Goal: Information Seeking & Learning: Learn about a topic

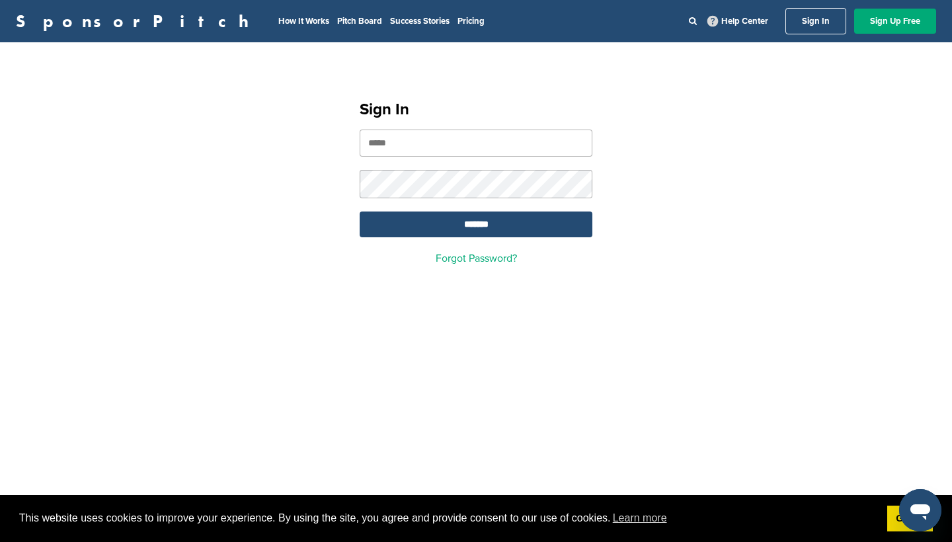
type input "**********"
click at [476, 226] on input "*******" at bounding box center [476, 225] width 233 height 26
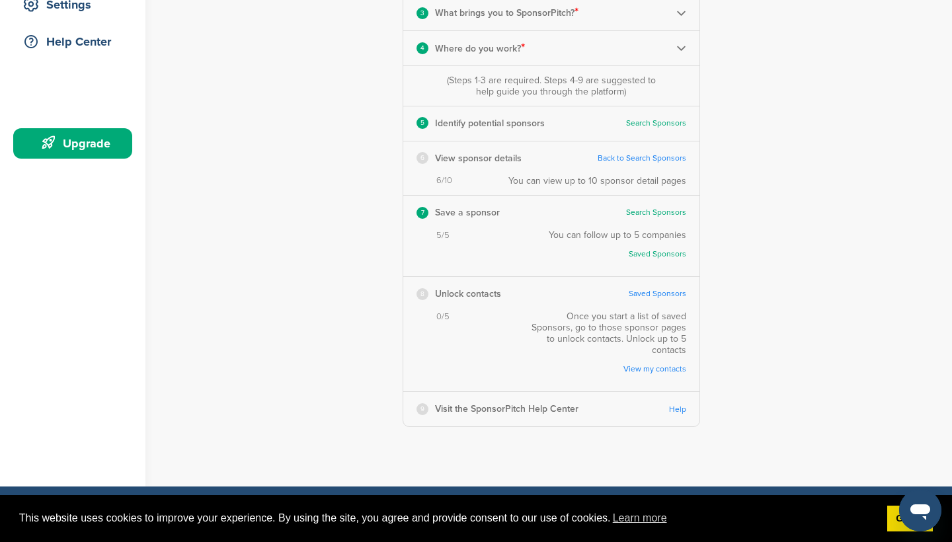
scroll to position [296, 0]
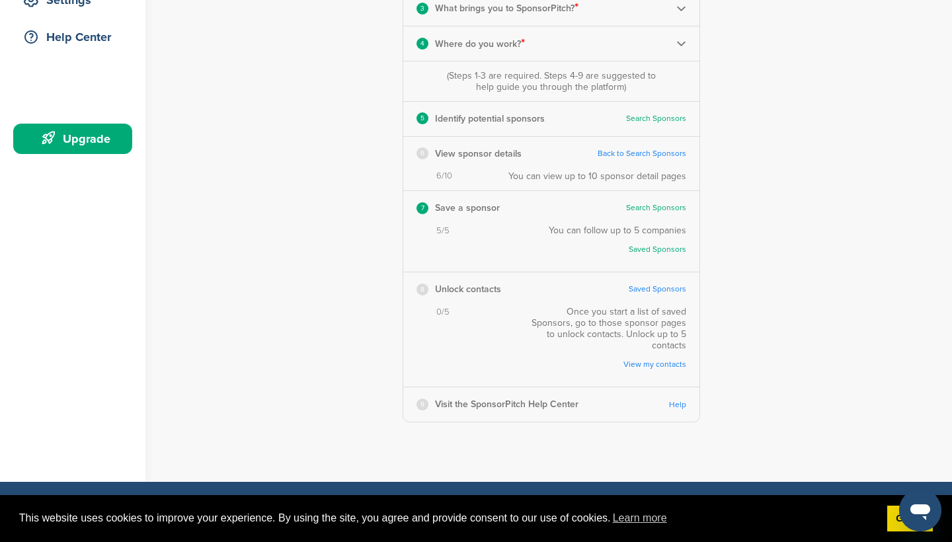
click at [420, 155] on div "6" at bounding box center [423, 153] width 12 height 12
click at [655, 289] on link "Saved Sponsors" at bounding box center [658, 289] width 58 height 10
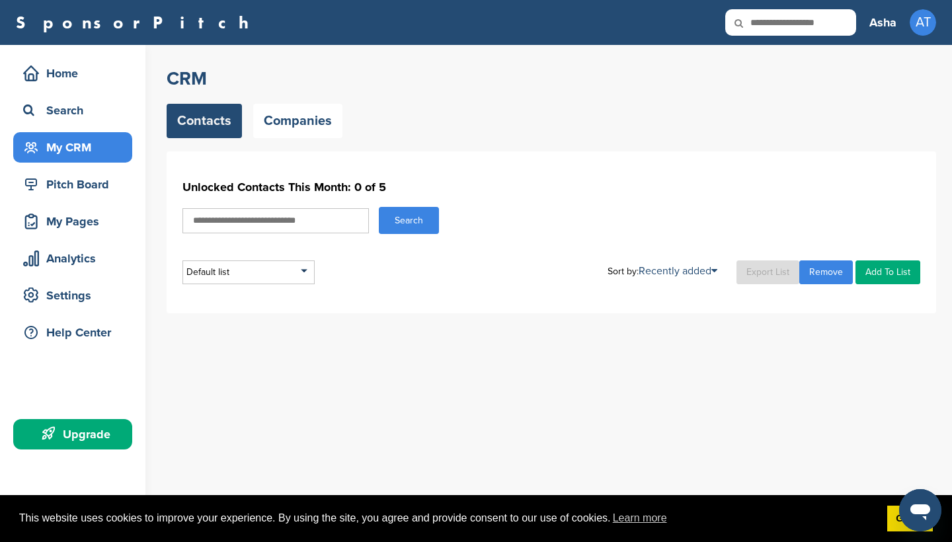
click at [310, 221] on input "text" at bounding box center [276, 220] width 186 height 25
click at [280, 128] on link "Companies" at bounding box center [297, 121] width 89 height 34
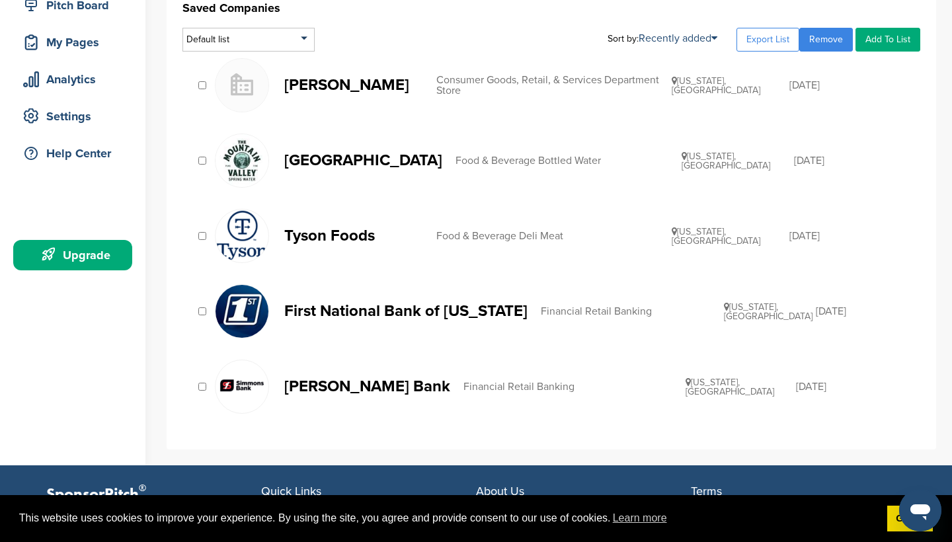
scroll to position [181, 0]
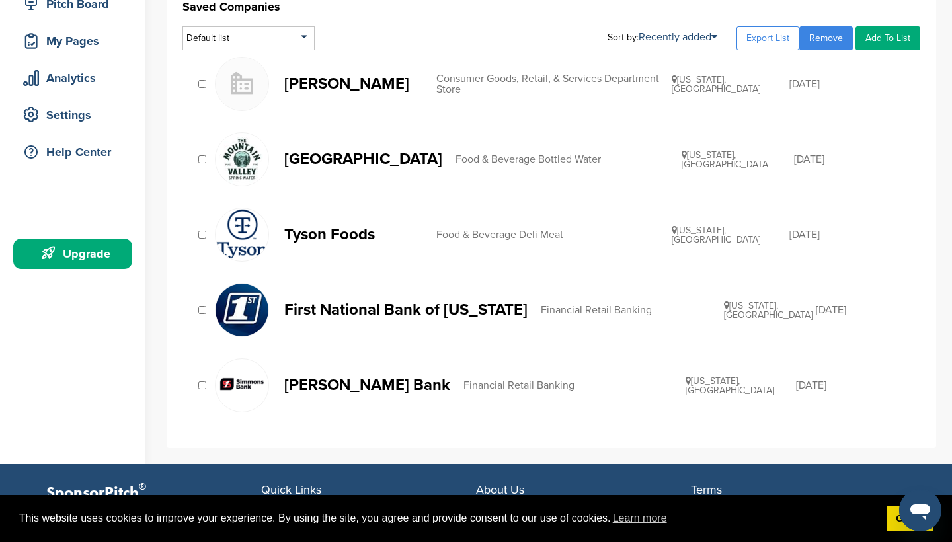
click at [317, 389] on p "Simmons Bank" at bounding box center [367, 385] width 166 height 17
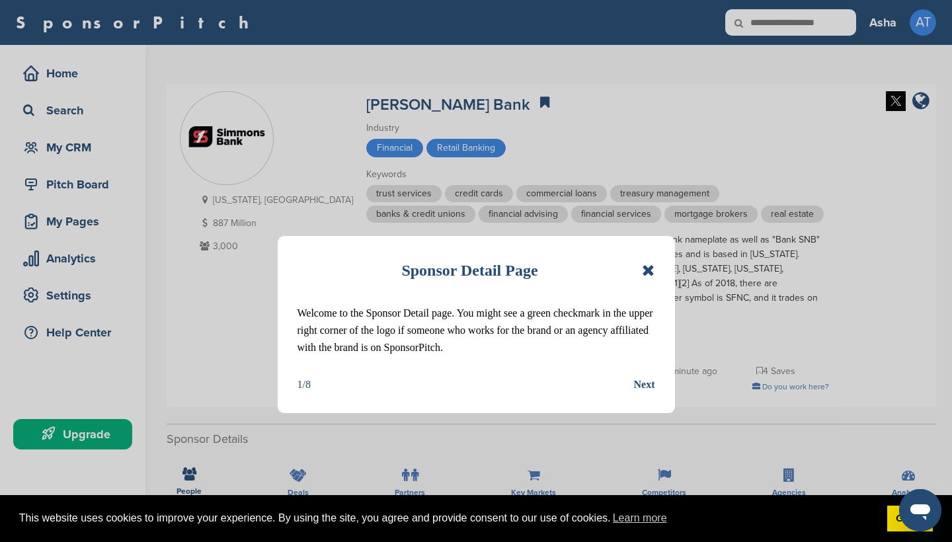
click at [642, 386] on div "Next" at bounding box center [644, 384] width 21 height 17
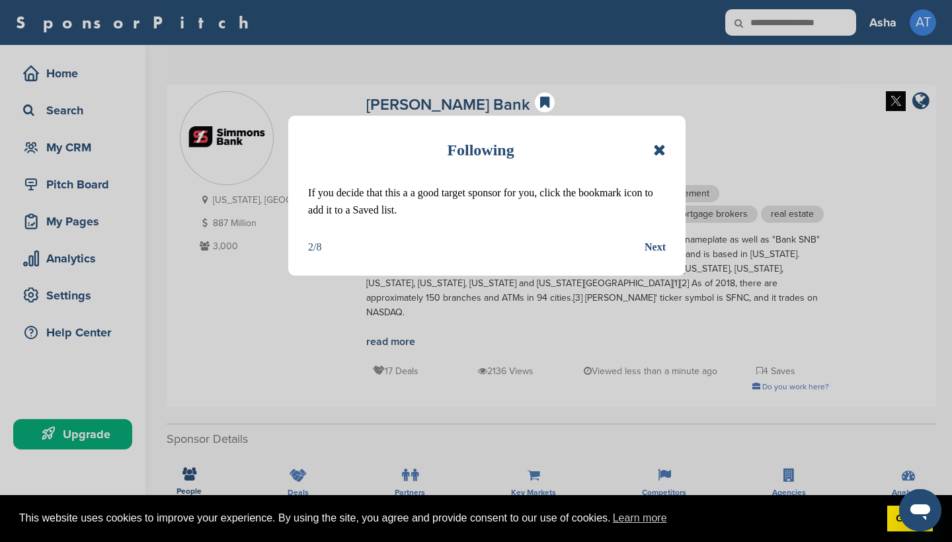
click at [651, 245] on div "Next" at bounding box center [655, 247] width 21 height 17
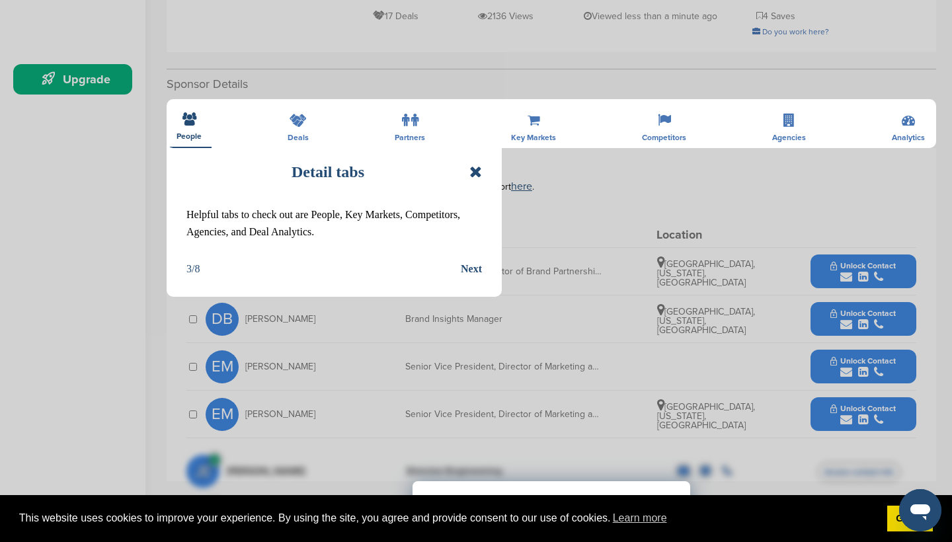
scroll to position [353, 0]
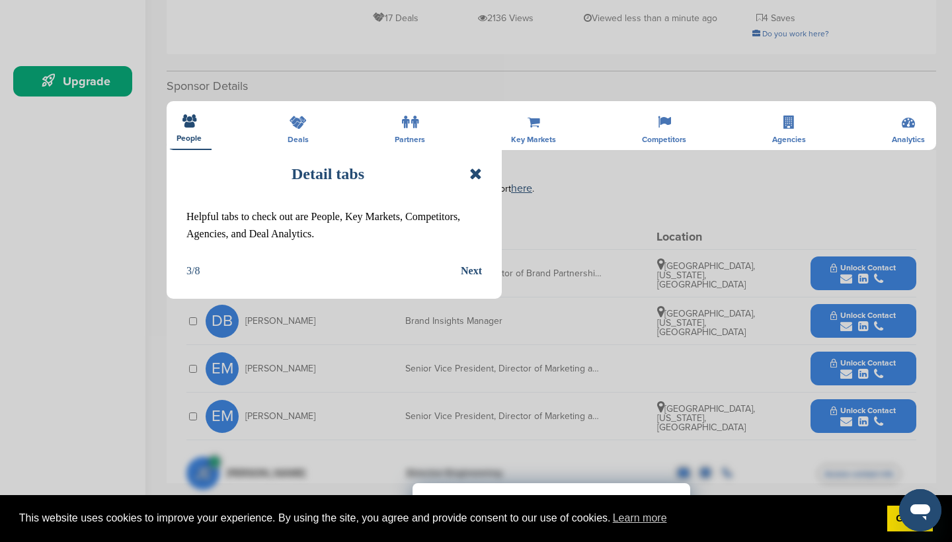
click at [475, 276] on div "Next" at bounding box center [471, 271] width 21 height 17
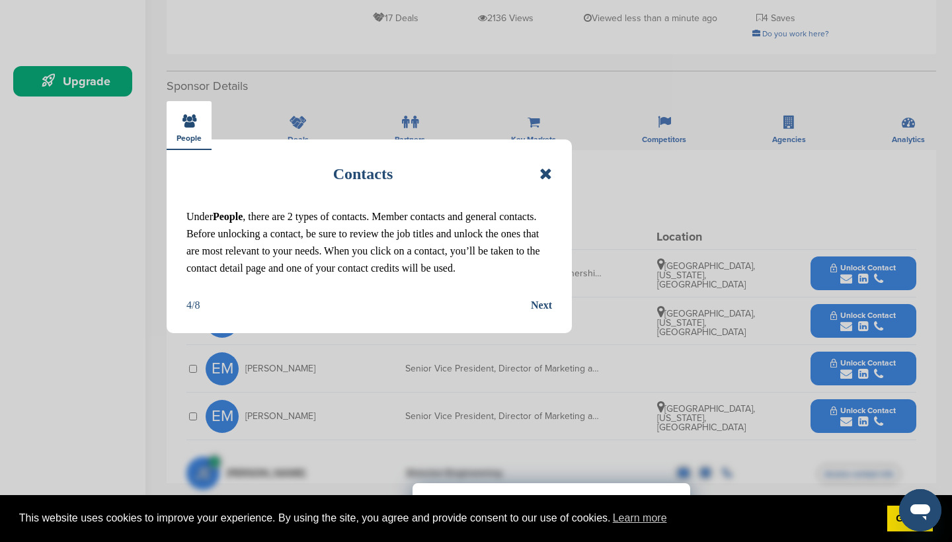
click at [539, 301] on div "Next" at bounding box center [541, 305] width 21 height 17
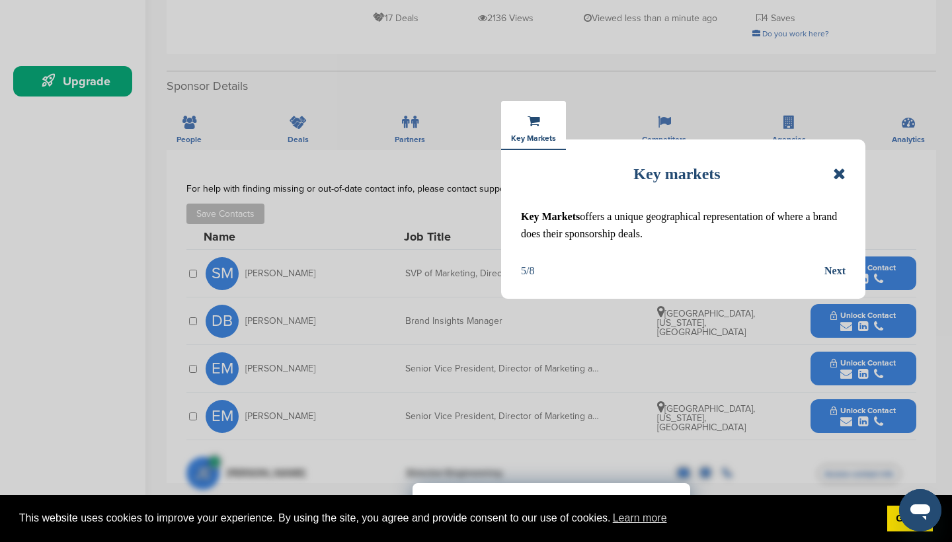
click at [840, 272] on div "Next" at bounding box center [835, 271] width 21 height 17
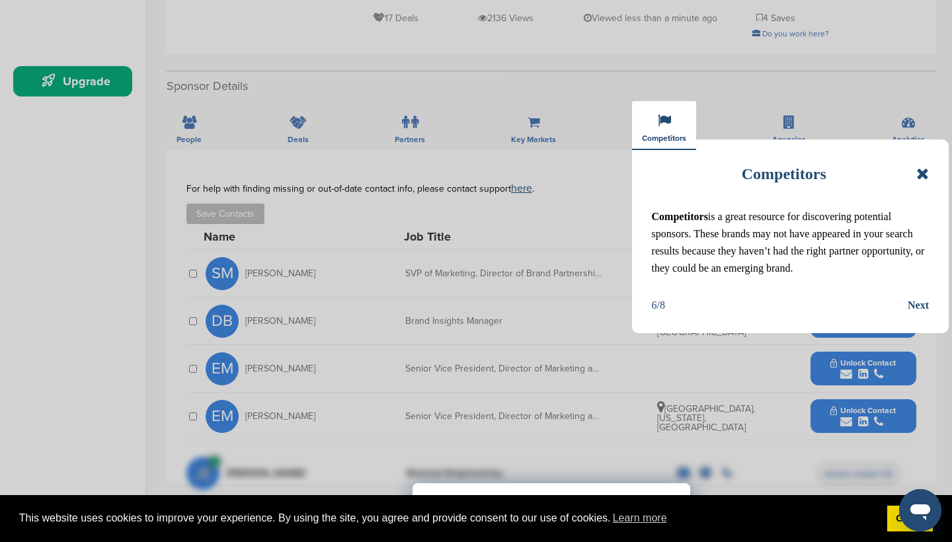
click at [919, 304] on div "Next" at bounding box center [918, 305] width 21 height 17
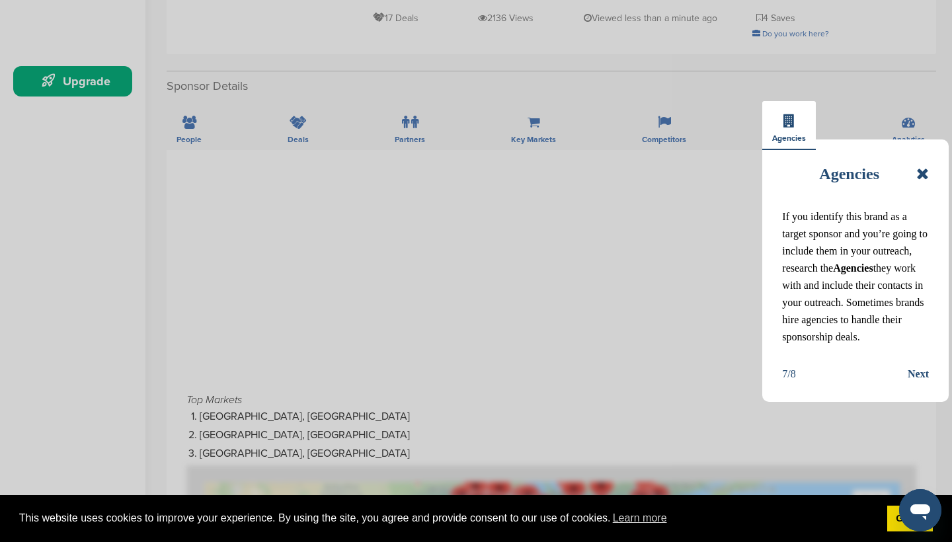
click at [911, 370] on div "Next" at bounding box center [918, 374] width 21 height 17
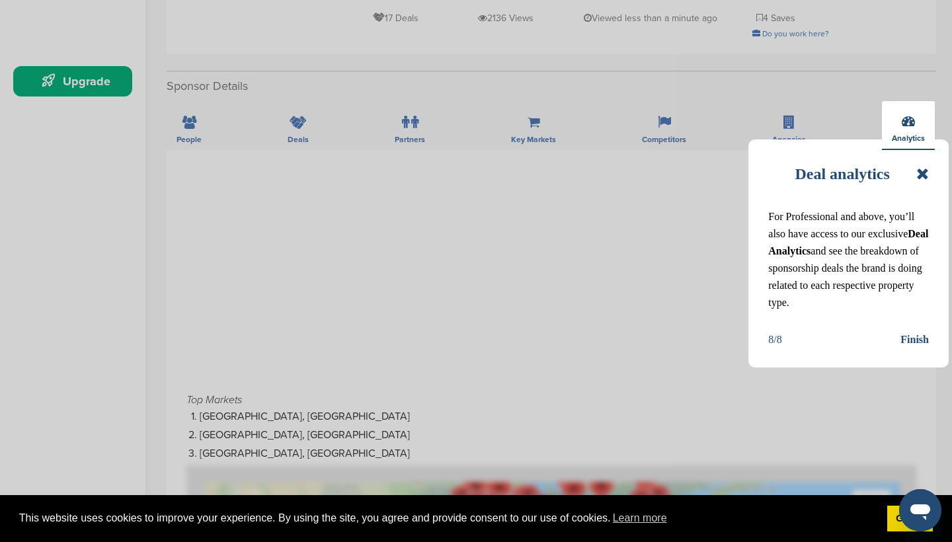
click at [911, 344] on div "Finish" at bounding box center [915, 339] width 28 height 17
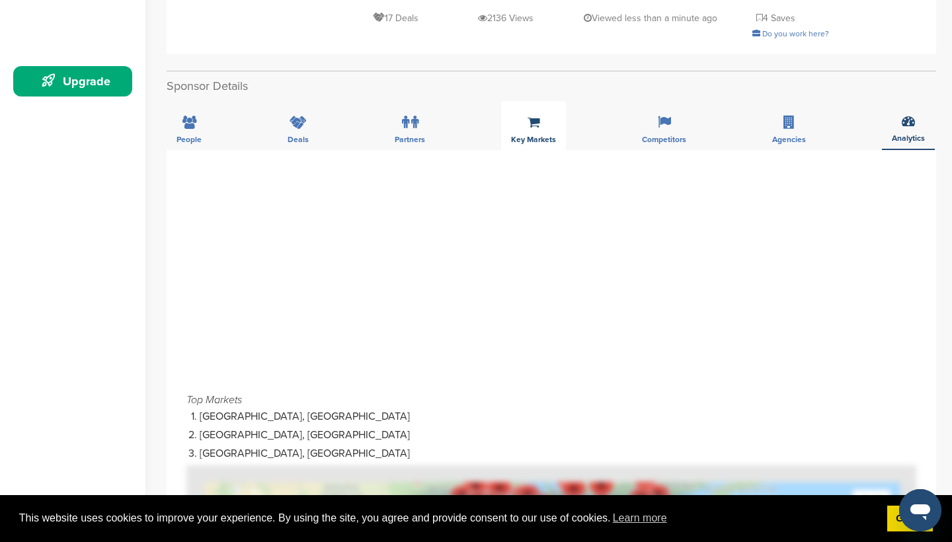
click at [532, 117] on div "Key Markets" at bounding box center [533, 125] width 65 height 49
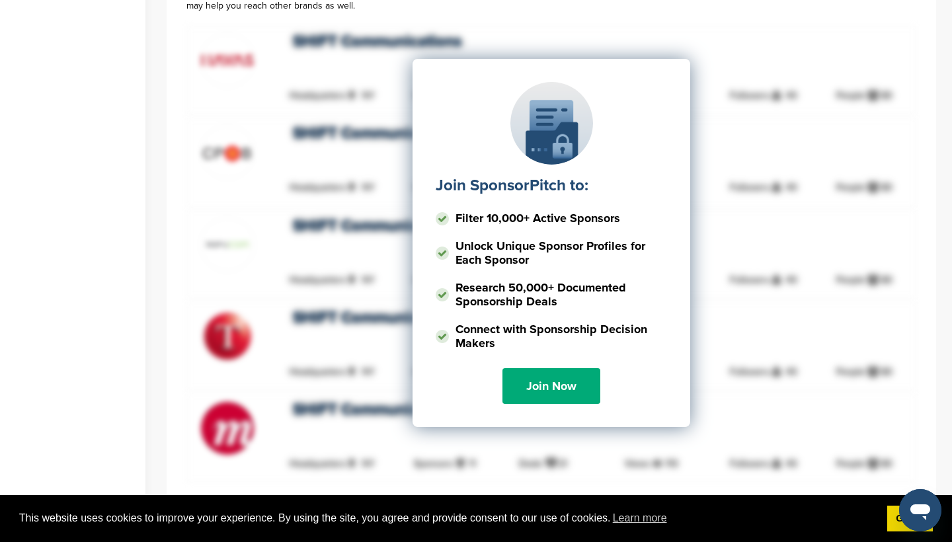
scroll to position [555, 0]
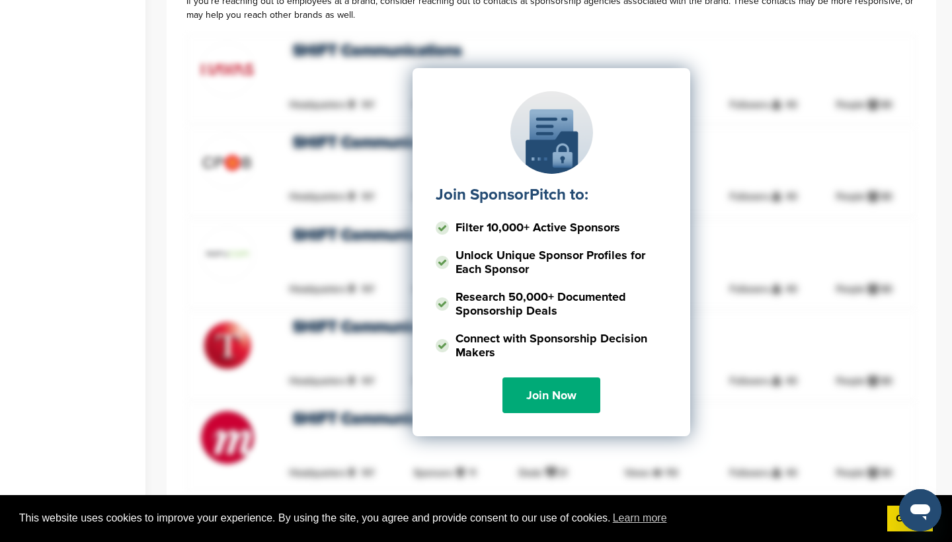
click at [331, 326] on div "Join SponsorPitch to: Filter 10,000+ Active Sponsors Unlock Unique Sponsor Prof…" at bounding box center [551, 200] width 730 height 331
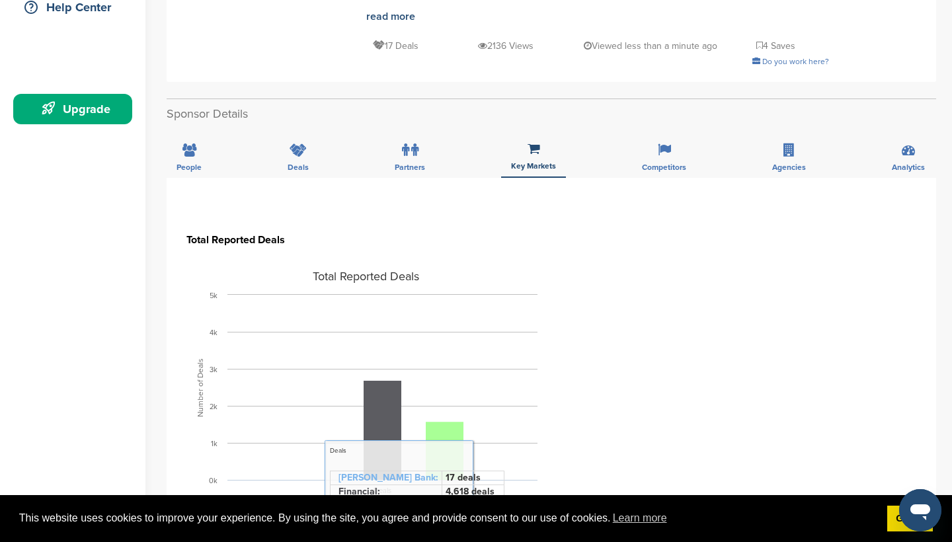
scroll to position [369, 0]
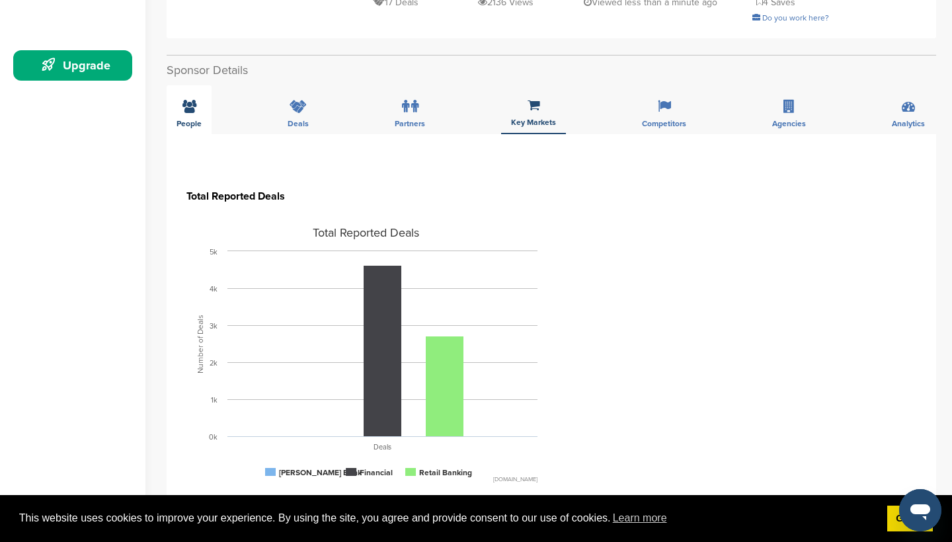
click at [192, 101] on div "People" at bounding box center [189, 109] width 45 height 49
click at [179, 95] on div "People" at bounding box center [189, 109] width 45 height 49
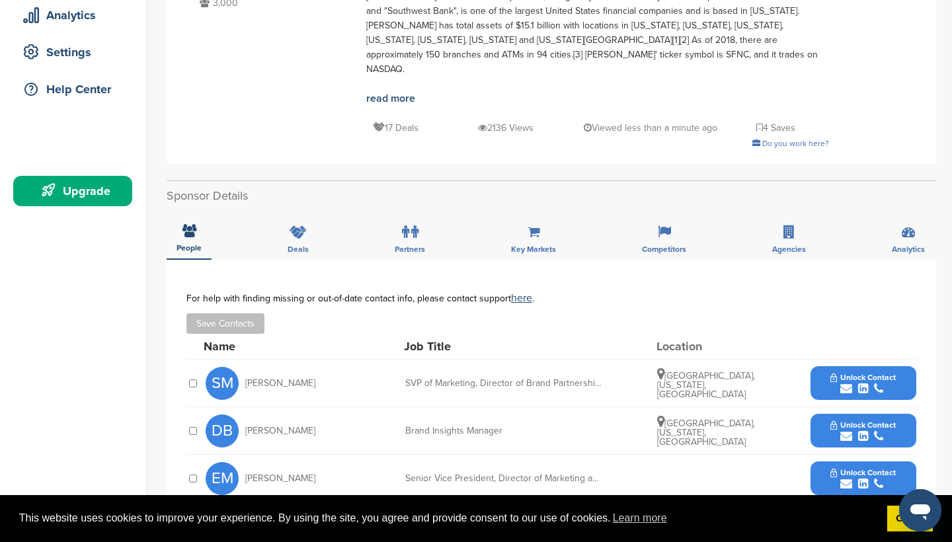
scroll to position [245, 0]
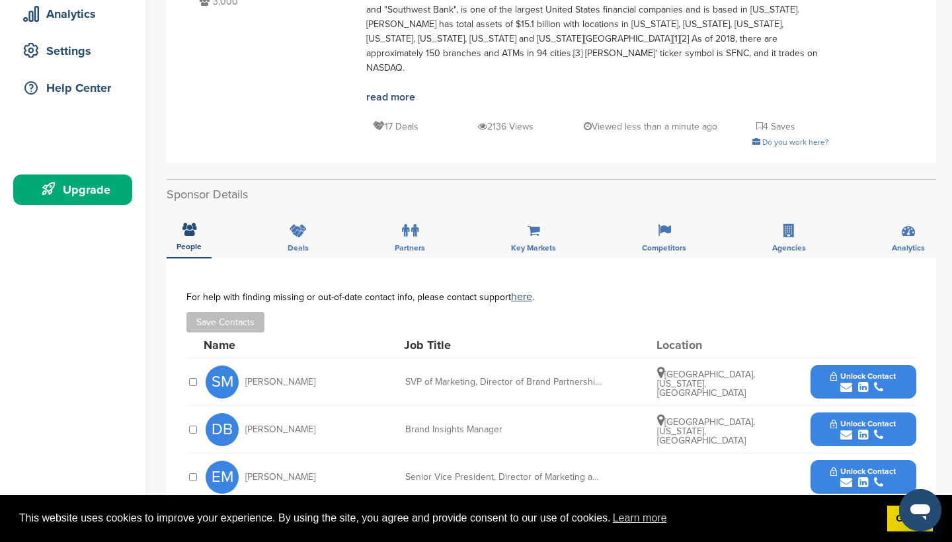
click at [848, 382] on icon "submit" at bounding box center [846, 388] width 12 height 12
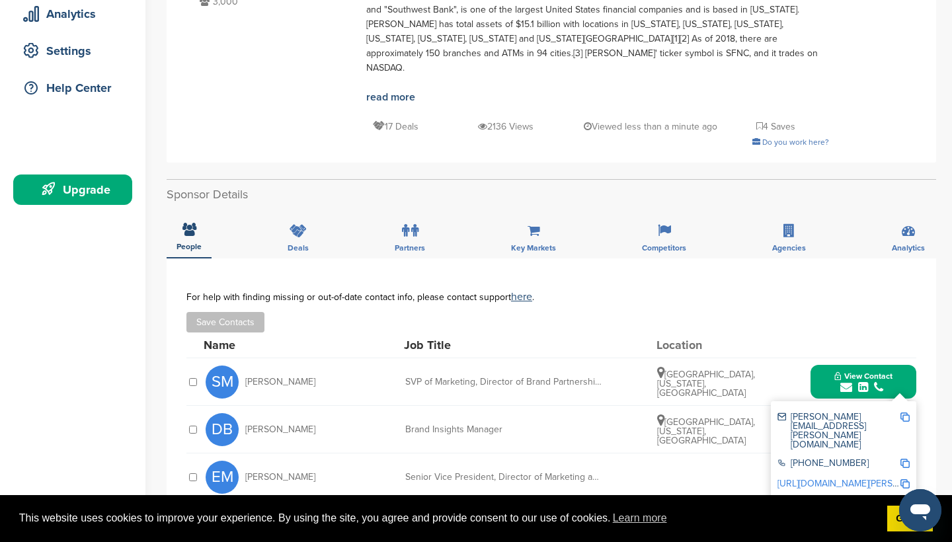
click at [908, 413] on img at bounding box center [905, 417] width 9 height 9
click at [905, 459] on img at bounding box center [905, 463] width 9 height 9
drag, startPoint x: 405, startPoint y: 368, endPoint x: 602, endPoint y: 368, distance: 197.1
click at [602, 368] on div "SM Stacey Martin SVP of Marketing, Director of Brand Partnerships and Community…" at bounding box center [561, 381] width 711 height 47
copy div "SVP of Marketing, Director of Brand Partnerships"
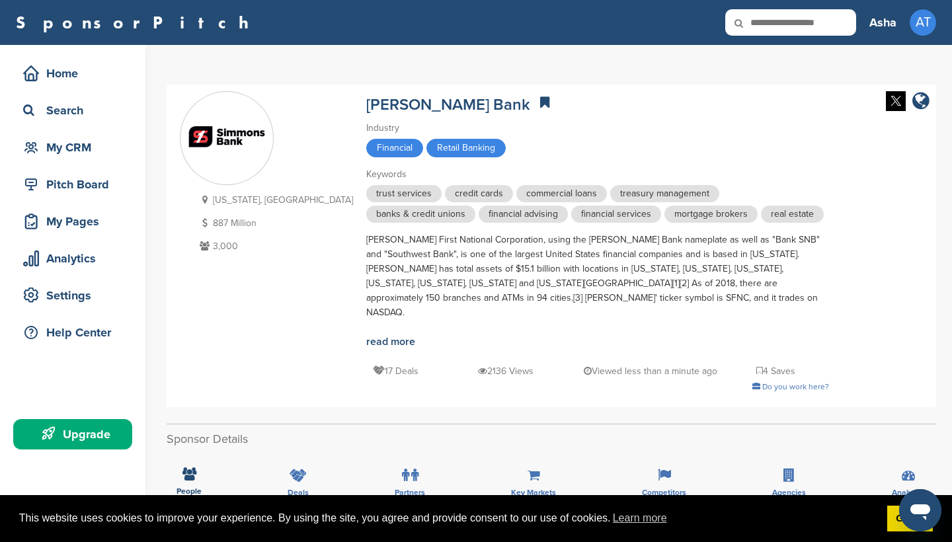
scroll to position [0, 0]
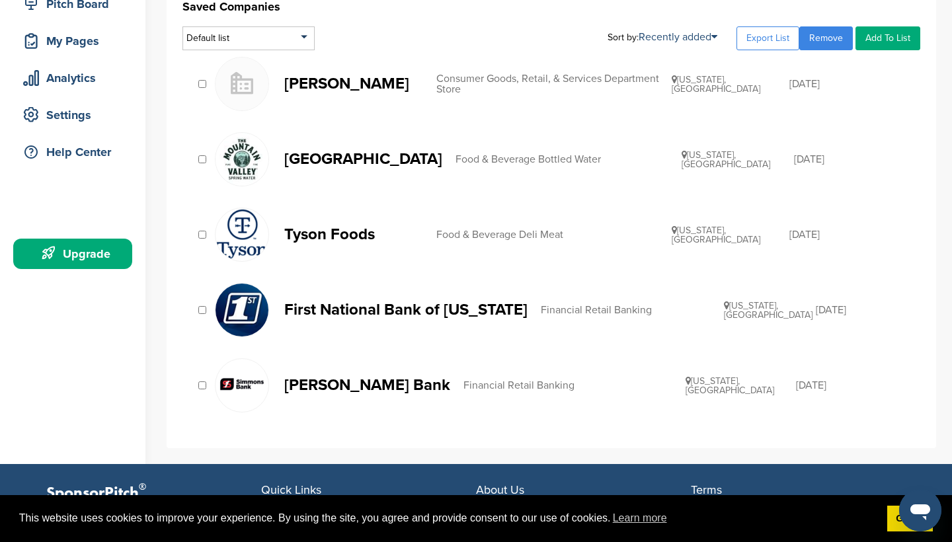
click at [623, 82] on div "Consumer Goods, Retail, & Services Department Store" at bounding box center [553, 83] width 235 height 21
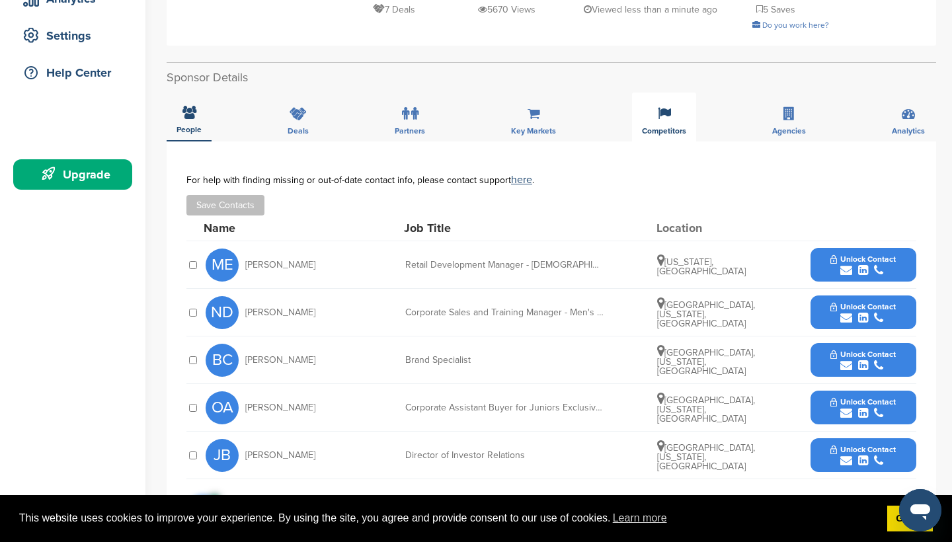
scroll to position [272, 0]
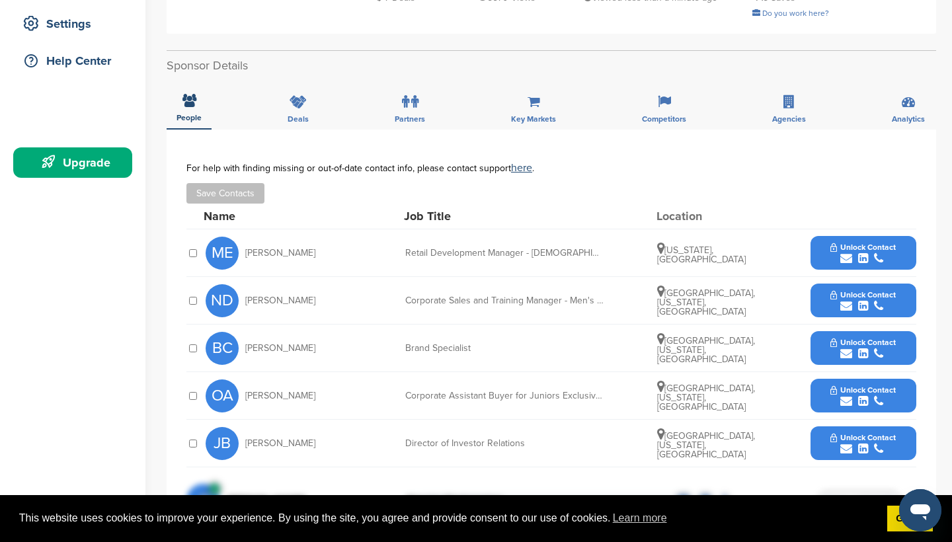
click at [844, 259] on icon "submit" at bounding box center [846, 259] width 12 height 12
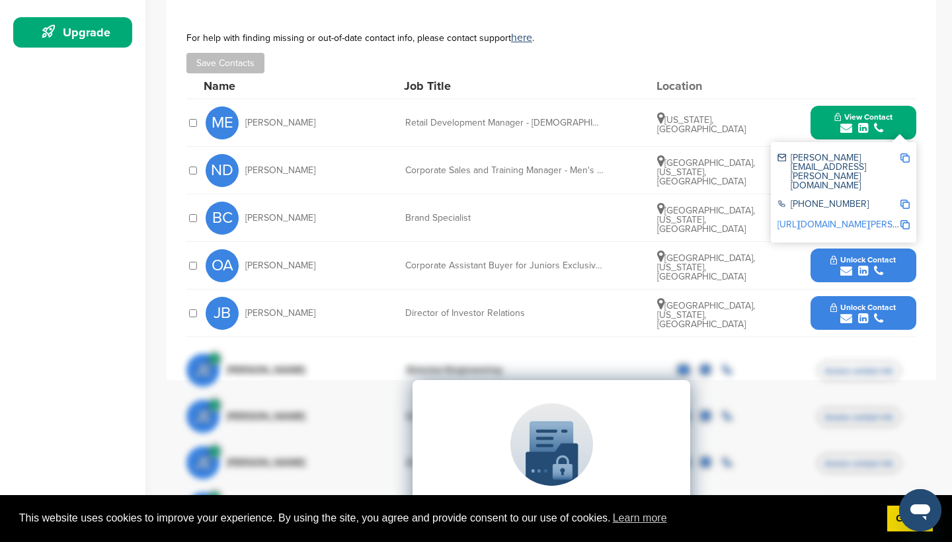
scroll to position [401, 0]
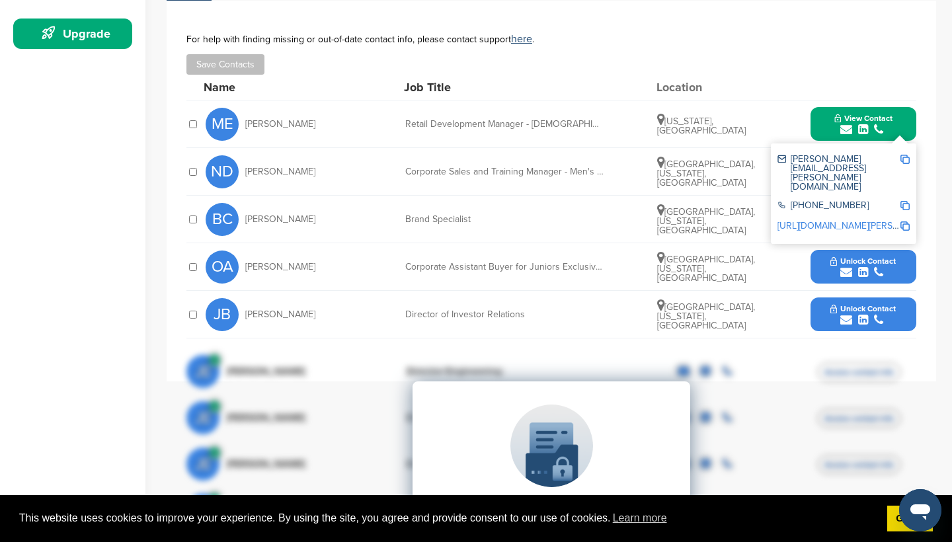
click at [760, 45] on div "For help with finding missing or out-of-date contact info, please contact suppo…" at bounding box center [551, 54] width 730 height 41
click at [846, 322] on icon "submit" at bounding box center [846, 320] width 12 height 12
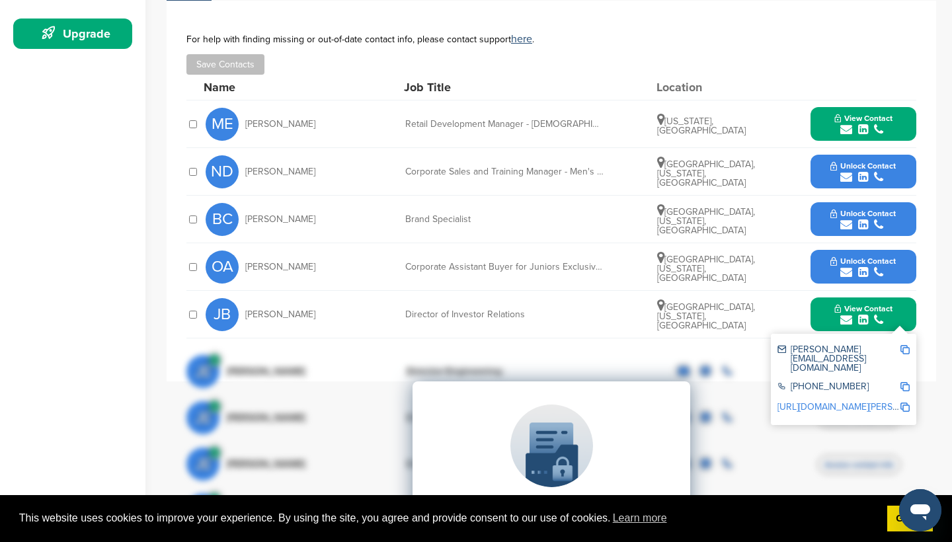
click at [907, 347] on img at bounding box center [905, 349] width 9 height 9
click at [906, 370] on div "Upgrade on SponsorPitch to: Filter 10,000+ Active Sponsors Unlock Unique Sponso…" at bounding box center [551, 513] width 730 height 331
click at [908, 372] on div "Upgrade on SponsorPitch to: Filter 10,000+ Active Sponsors Unlock Unique Sponso…" at bounding box center [551, 513] width 730 height 331
click at [816, 371] on div "Upgrade on SponsorPitch to: Filter 10,000+ Active Sponsors Unlock Unique Sponso…" at bounding box center [551, 513] width 730 height 331
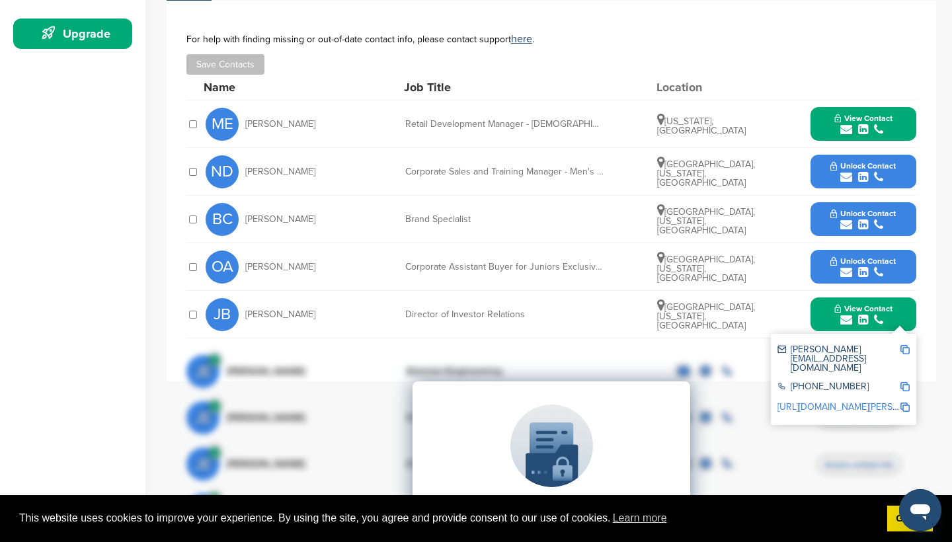
click at [799, 372] on div "Upgrade on SponsorPitch to: Filter 10,000+ Active Sponsors Unlock Unique Sponso…" at bounding box center [551, 513] width 730 height 331
click at [906, 369] on div "Upgrade on SponsorPitch to: Filter 10,000+ Active Sponsors Unlock Unique Sponso…" at bounding box center [551, 513] width 730 height 331
drag, startPoint x: 403, startPoint y: 313, endPoint x: 526, endPoint y: 314, distance: 122.3
click at [526, 314] on div "Director of Investor Relations" at bounding box center [504, 314] width 198 height 9
copy div "Director of Investor Relations"
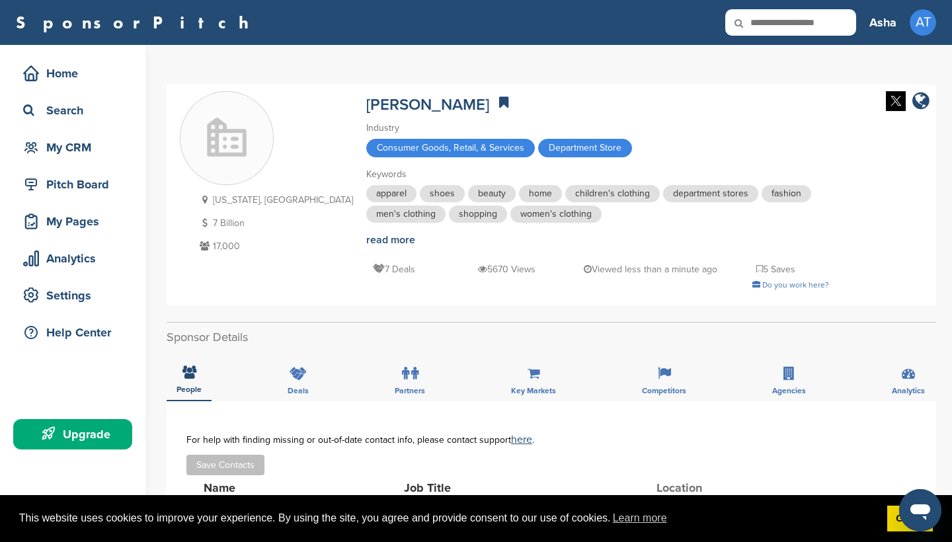
scroll to position [0, 0]
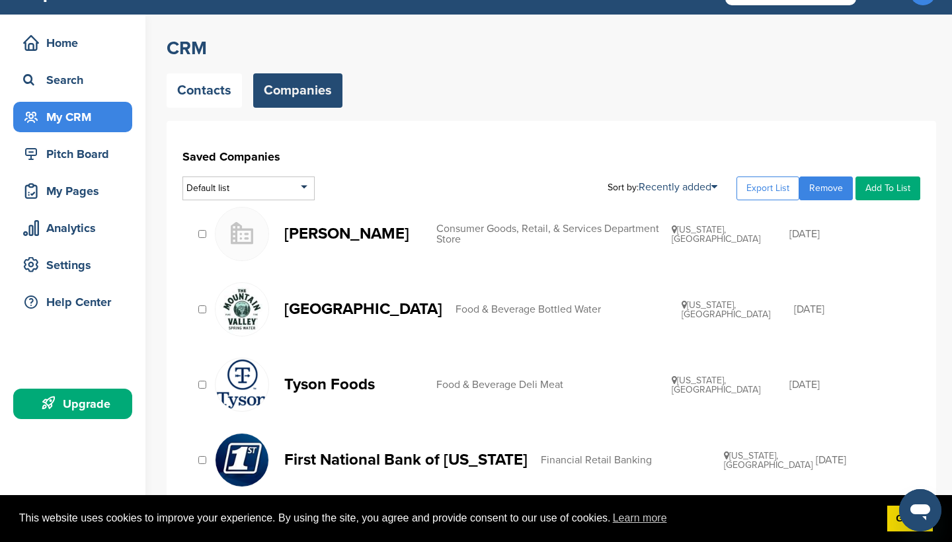
scroll to position [27, 0]
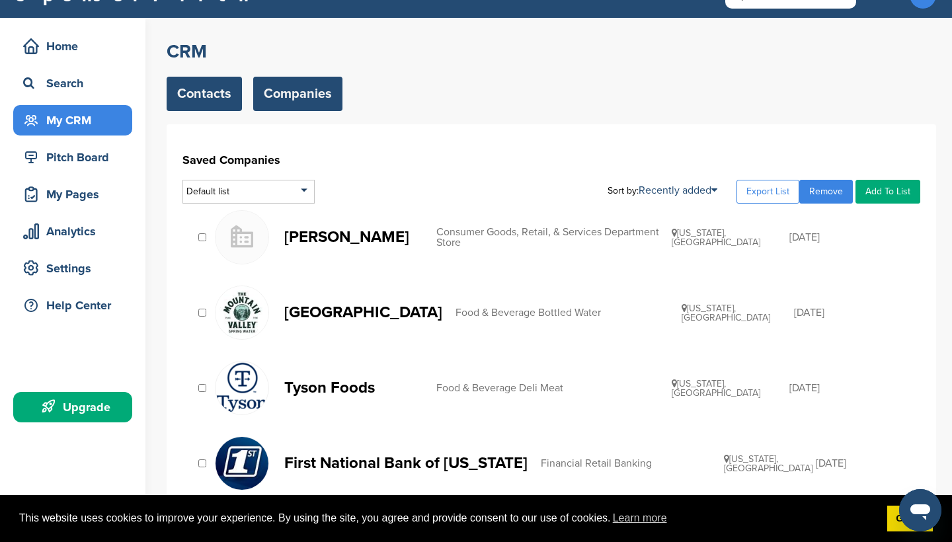
click at [217, 99] on link "Contacts" at bounding box center [204, 94] width 75 height 34
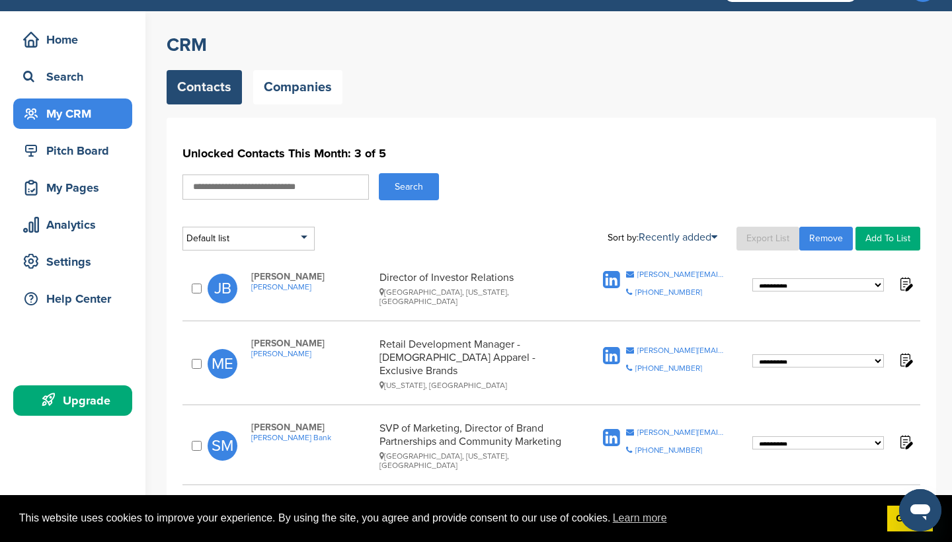
scroll to position [28, 0]
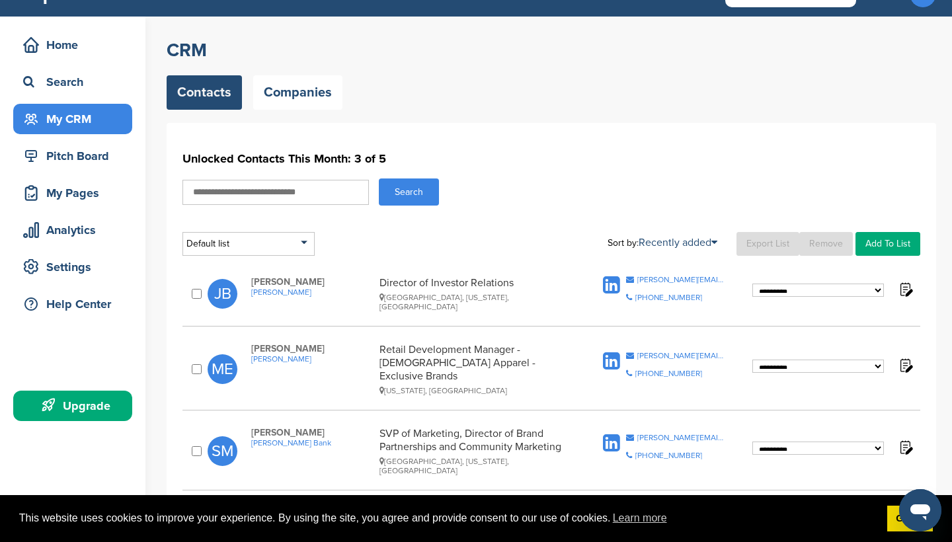
click at [833, 241] on link "Remove" at bounding box center [826, 244] width 54 height 24
click at [72, 79] on div "Search" at bounding box center [76, 82] width 112 height 24
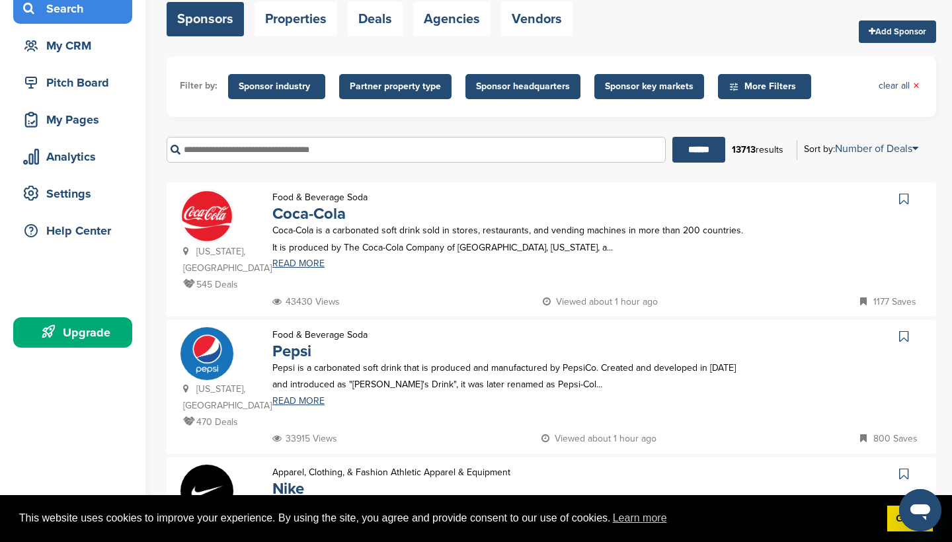
click at [536, 89] on span "Sponsor headquarters" at bounding box center [523, 86] width 94 height 15
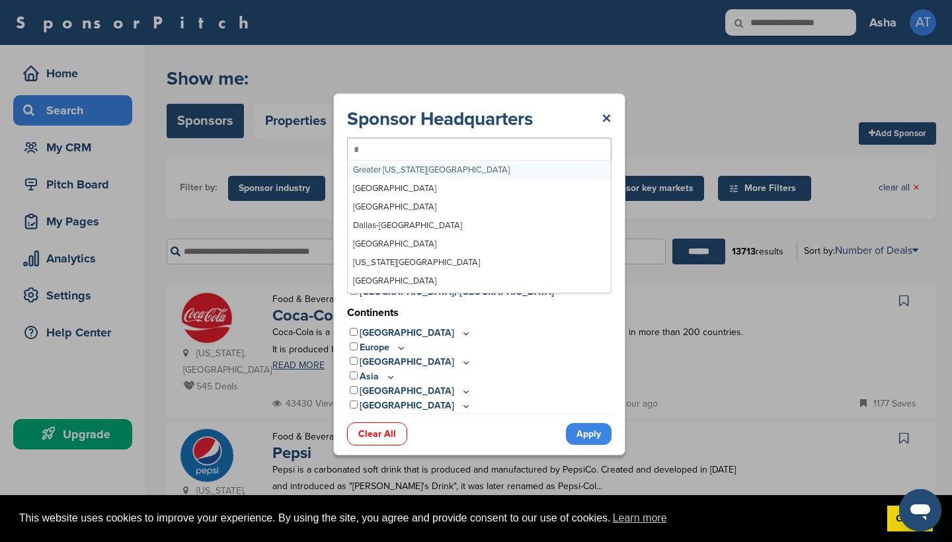
click at [509, 153] on div "*" at bounding box center [479, 150] width 265 height 24
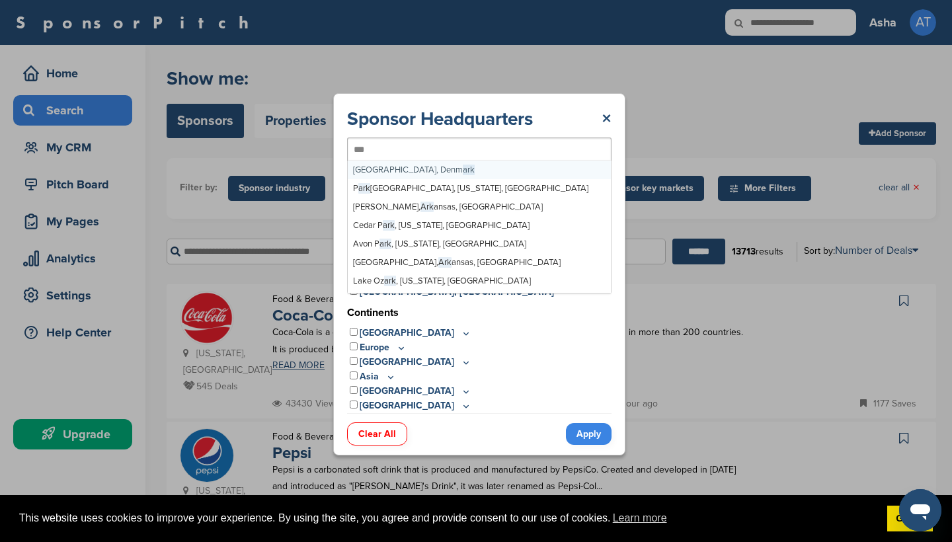
click at [542, 147] on div "***" at bounding box center [479, 150] width 265 height 24
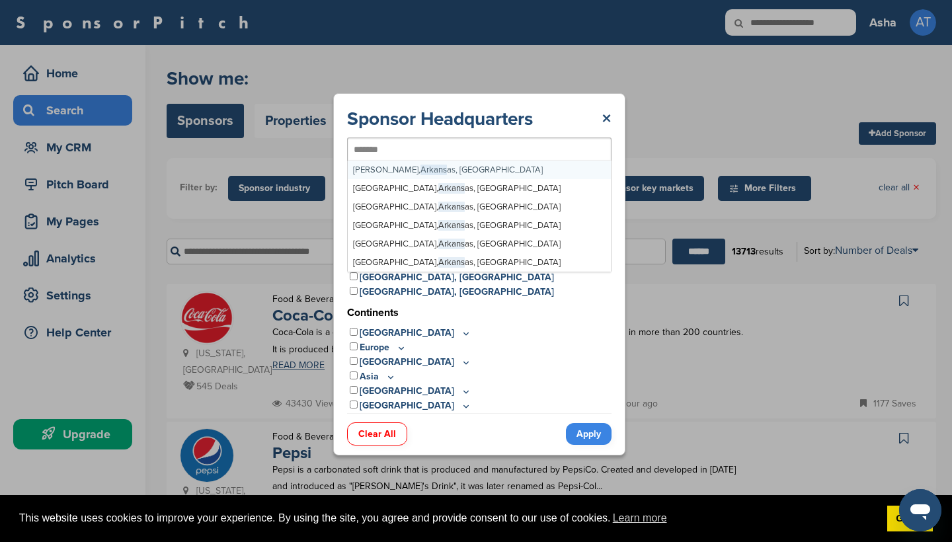
type input "********"
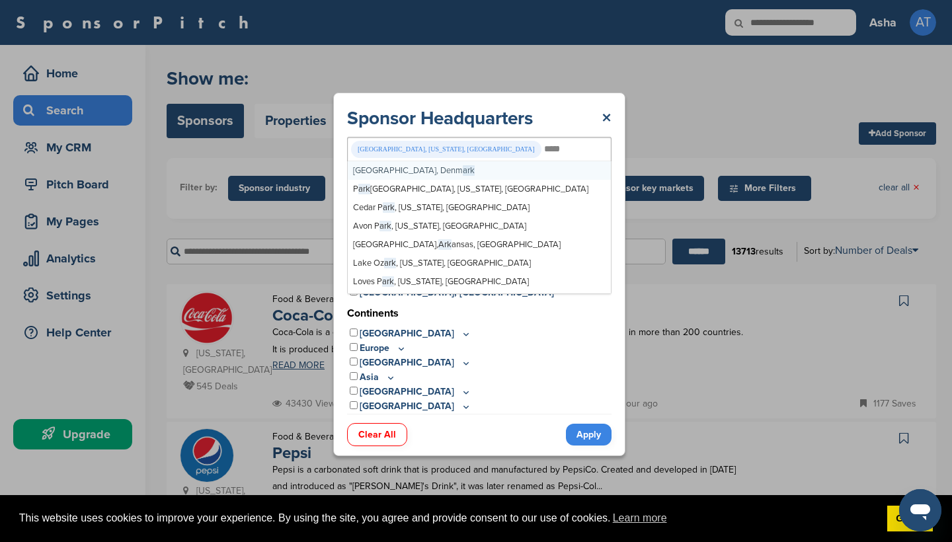
type input "********"
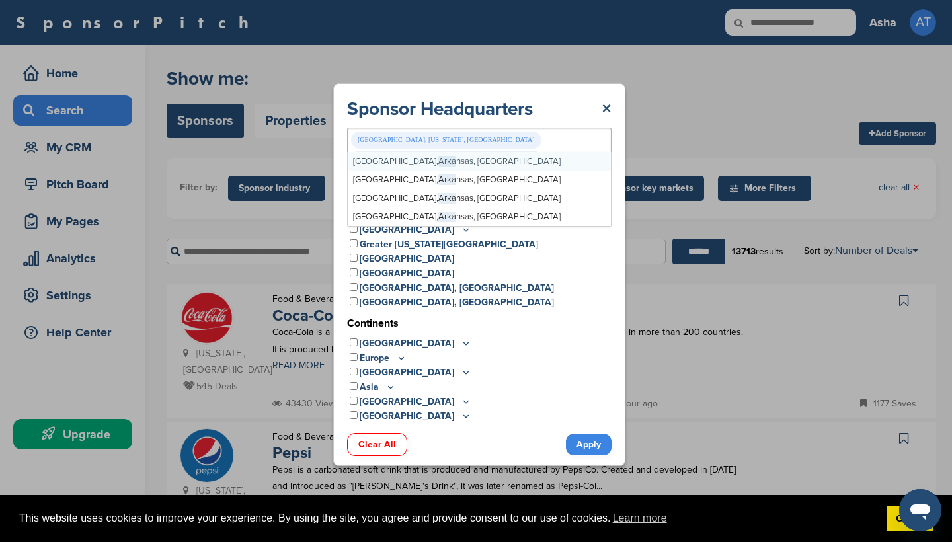
type input "********"
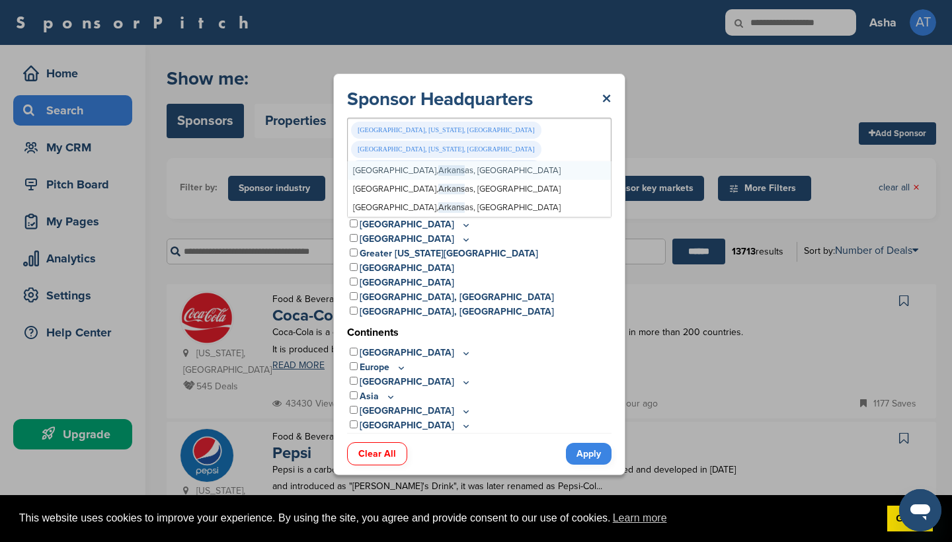
type input "********"
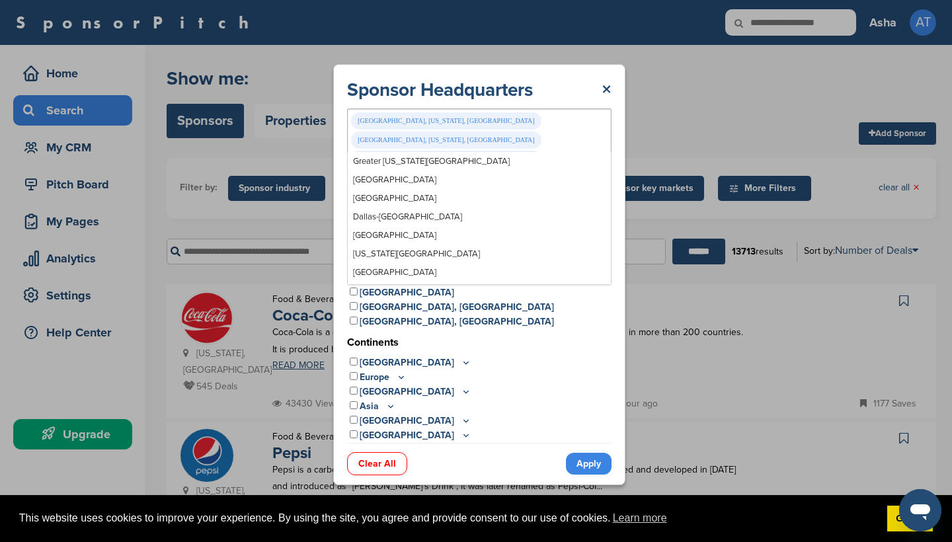
scroll to position [7329, 0]
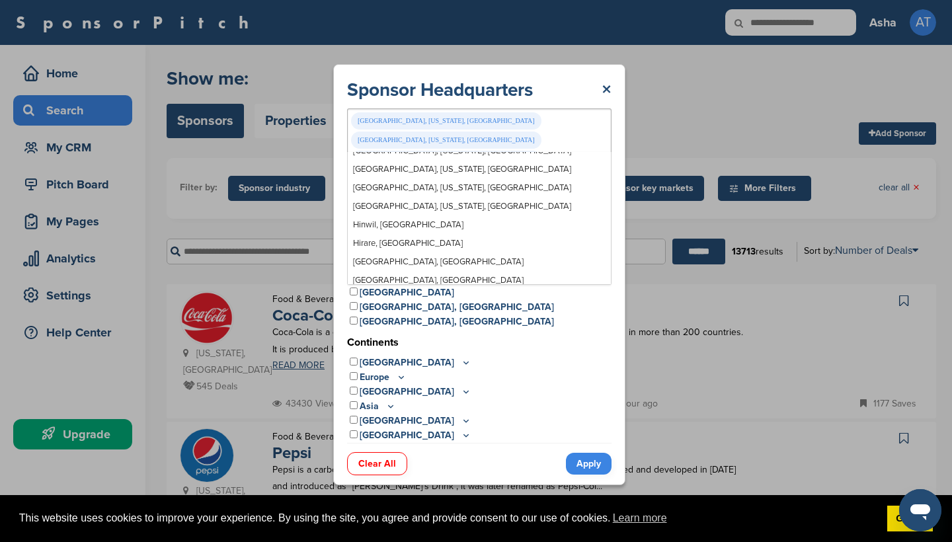
click at [601, 454] on link "Apply" at bounding box center [589, 464] width 46 height 22
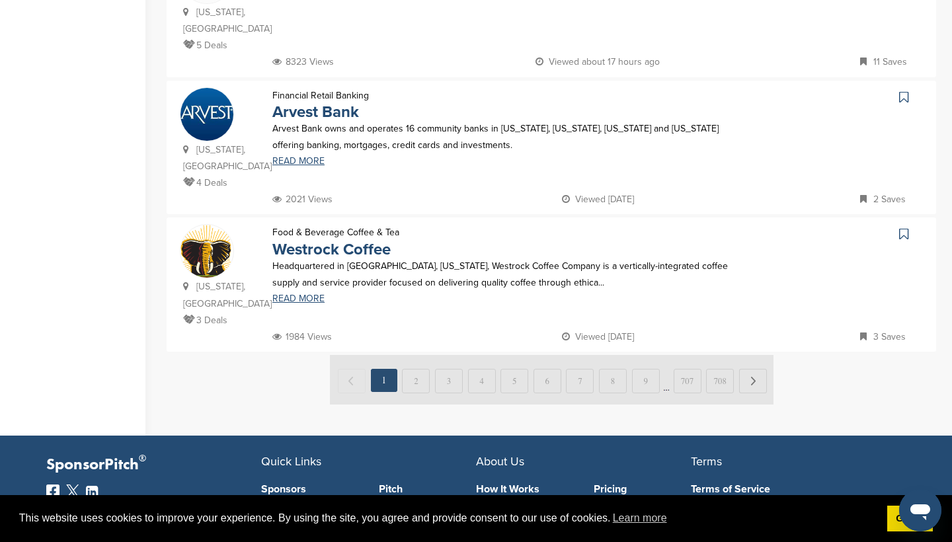
scroll to position [1361, 0]
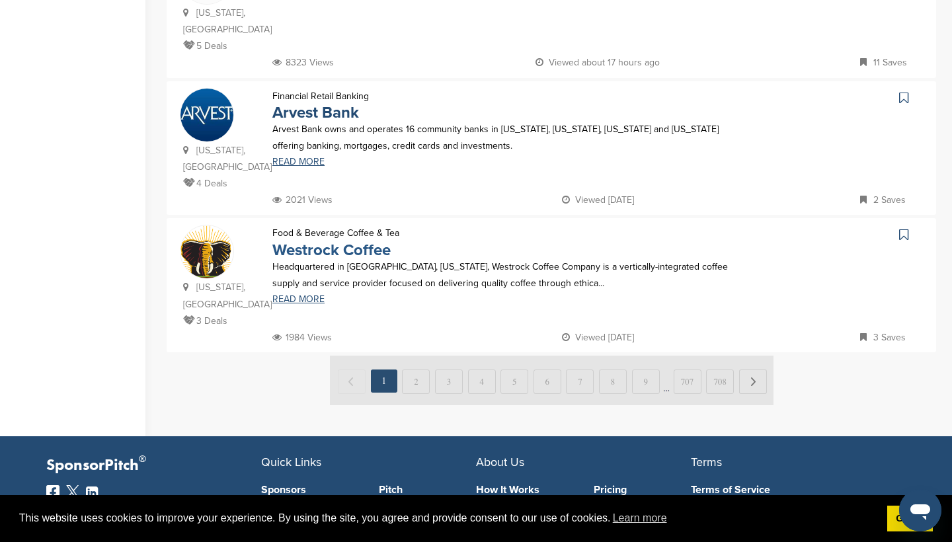
click at [337, 241] on link "Westrock Coffee" at bounding box center [331, 250] width 118 height 19
click at [420, 356] on img at bounding box center [552, 381] width 444 height 50
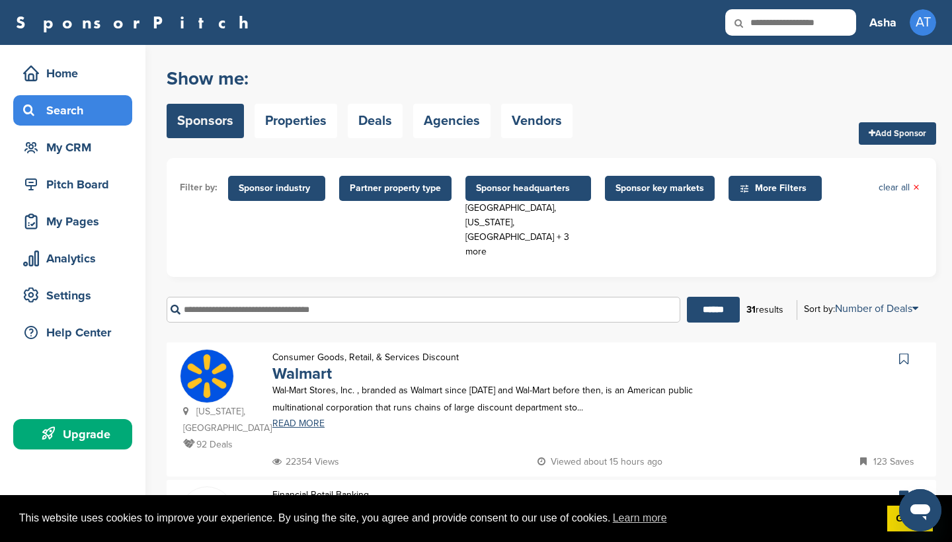
scroll to position [0, 0]
click at [79, 109] on div "Search" at bounding box center [76, 111] width 112 height 24
click at [228, 297] on input "text" at bounding box center [424, 310] width 514 height 26
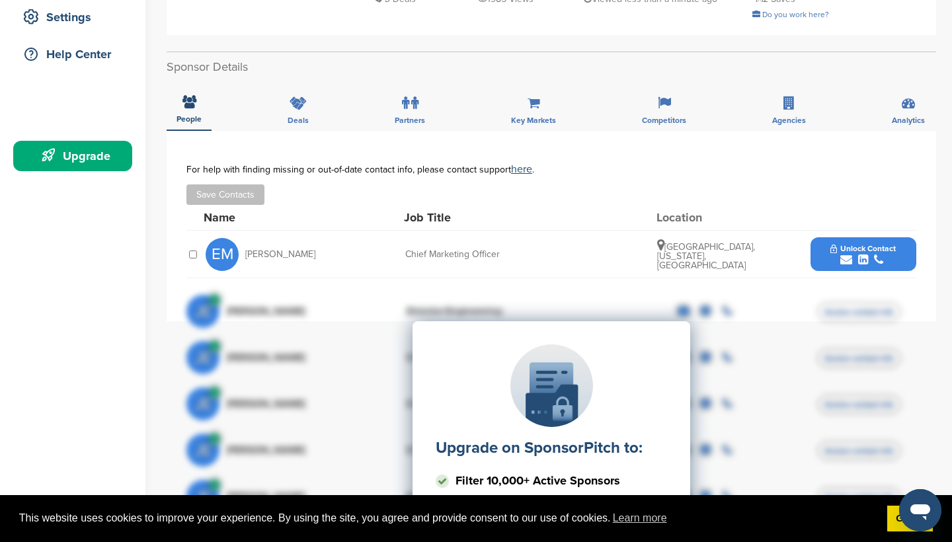
scroll to position [284, 0]
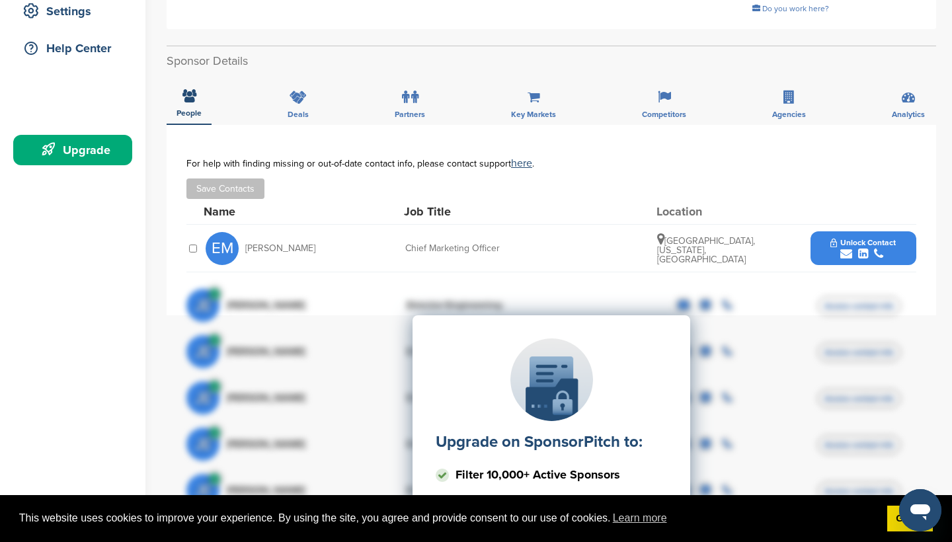
click at [845, 255] on icon "submit" at bounding box center [846, 254] width 12 height 12
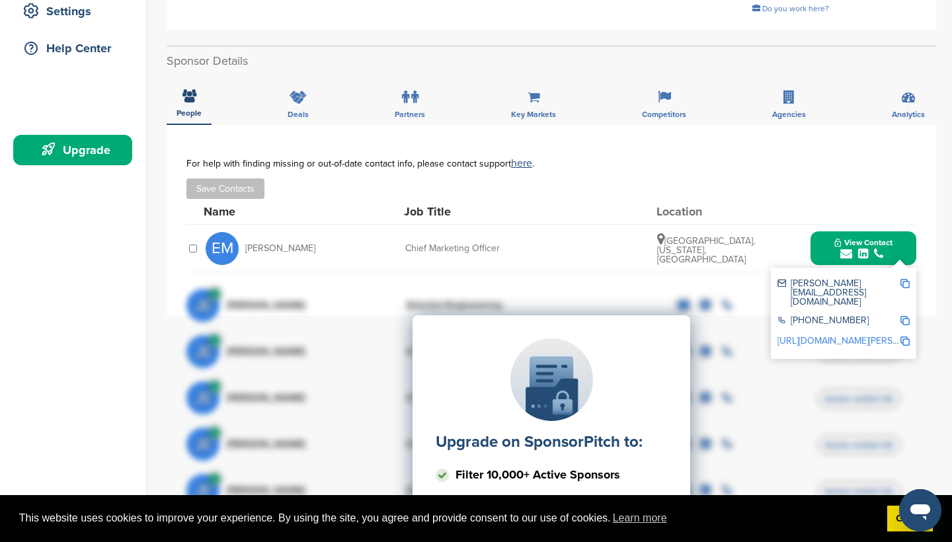
click at [905, 280] on img at bounding box center [905, 283] width 9 height 9
click at [904, 303] on div "Upgrade on SponsorPitch to: Filter 10,000+ Active Sponsors Unlock Unique Sponso…" at bounding box center [551, 447] width 730 height 331
drag, startPoint x: 792, startPoint y: 302, endPoint x: 841, endPoint y: 300, distance: 49.0
click at [840, 300] on div "Upgrade on SponsorPitch to: Filter 10,000+ Active Sponsors Unlock Unique Sponso…" at bounding box center [551, 447] width 730 height 331
drag, startPoint x: 849, startPoint y: 302, endPoint x: 782, endPoint y: 303, distance: 66.8
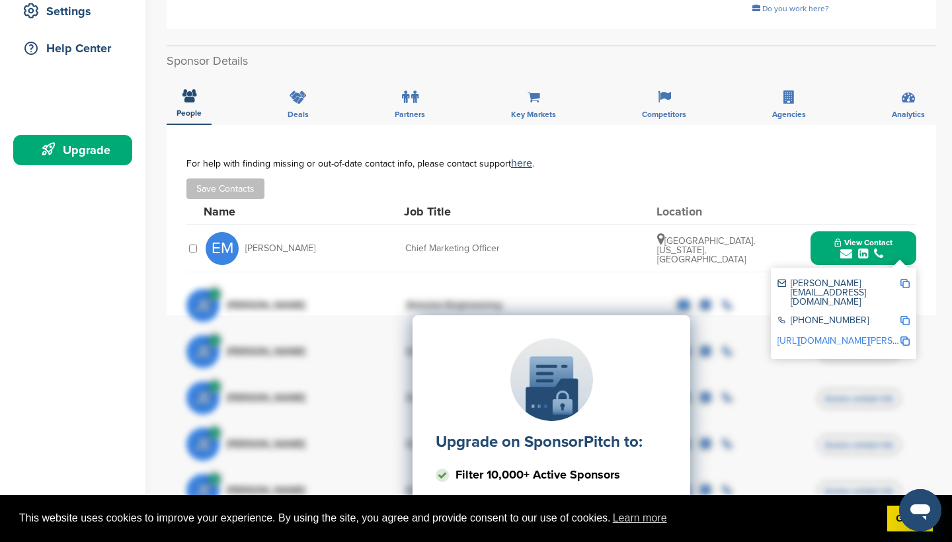
click at [782, 303] on div "Upgrade on SponsorPitch to: Filter 10,000+ Active Sponsors Unlock Unique Sponso…" at bounding box center [551, 447] width 730 height 331
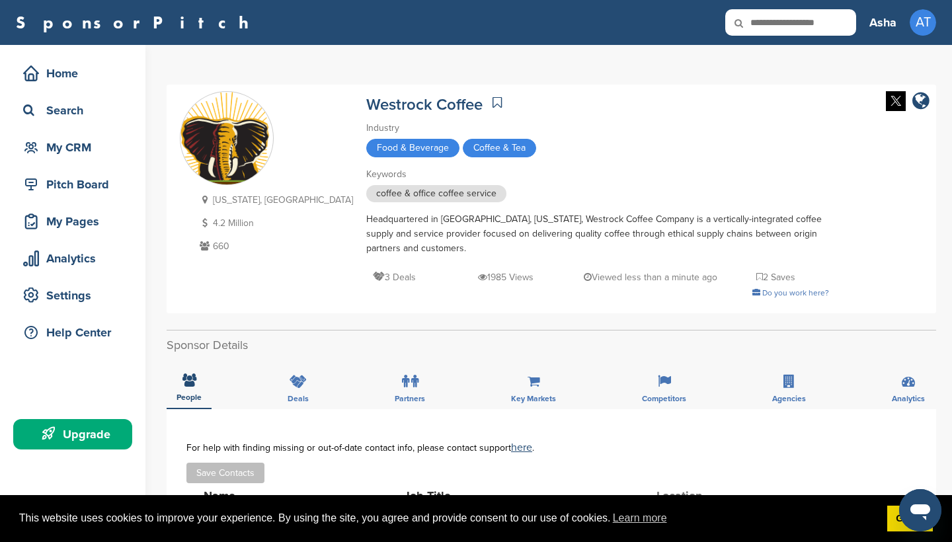
scroll to position [0, 0]
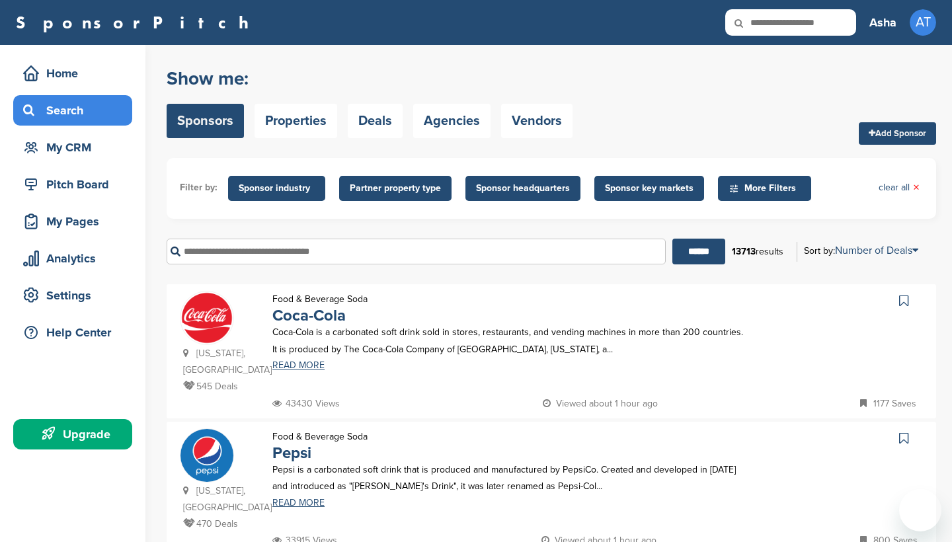
click at [337, 254] on input "text" at bounding box center [416, 252] width 499 height 26
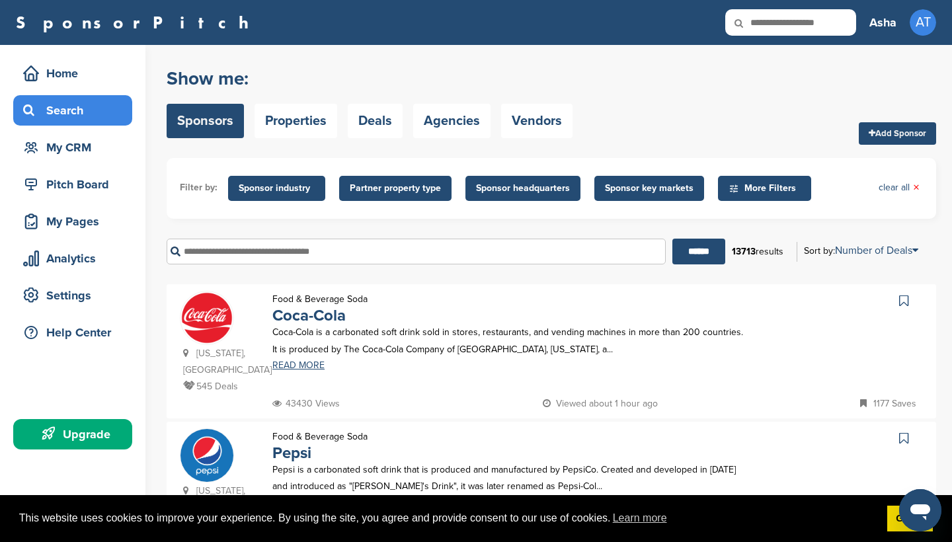
click at [357, 245] on input "text" at bounding box center [416, 252] width 499 height 26
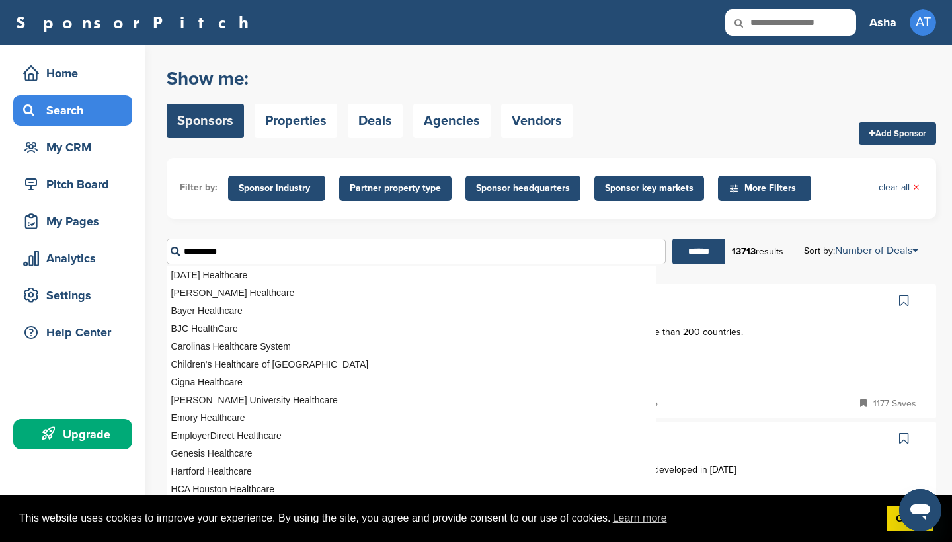
type input "**********"
click at [694, 252] on input "******" at bounding box center [699, 252] width 53 height 26
click at [738, 219] on form "Filter by: Sponsor industry Sponsor Industry × Apparel, Clothing, & Fashion Acc…" at bounding box center [552, 216] width 770 height 116
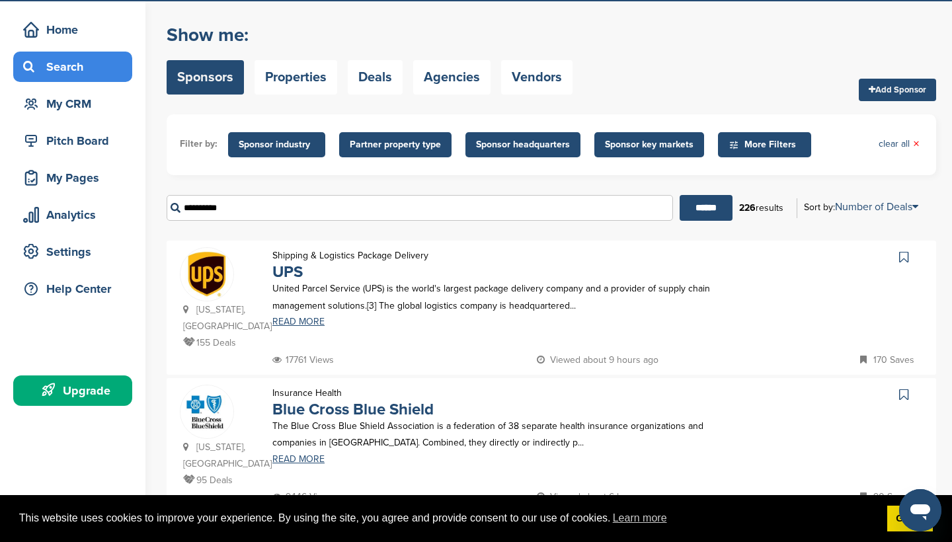
scroll to position [44, 0]
click at [272, 148] on span "Sponsor industry" at bounding box center [277, 145] width 76 height 15
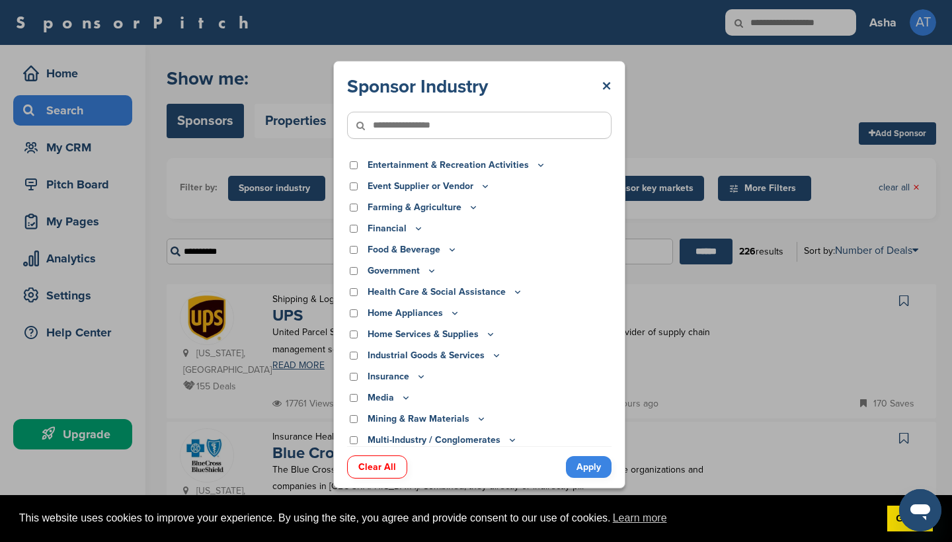
scroll to position [134, 0]
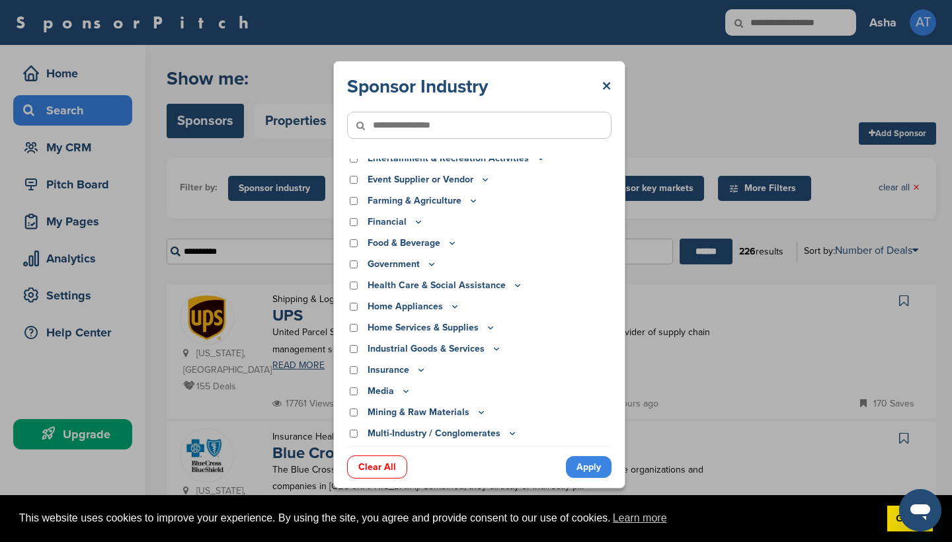
click at [397, 286] on p "Health Care & Social Assistance" at bounding box center [445, 285] width 155 height 15
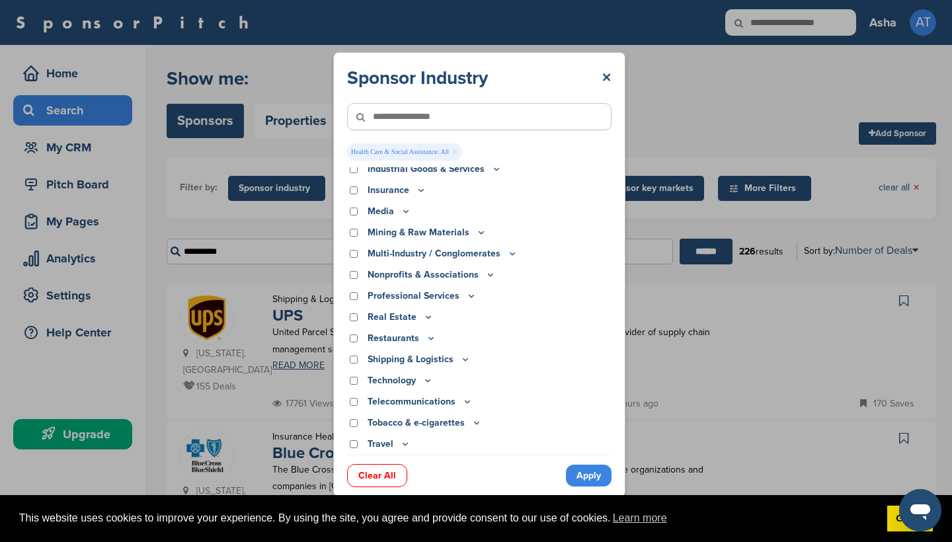
scroll to position [340, 0]
click at [593, 480] on link "Apply" at bounding box center [589, 476] width 46 height 22
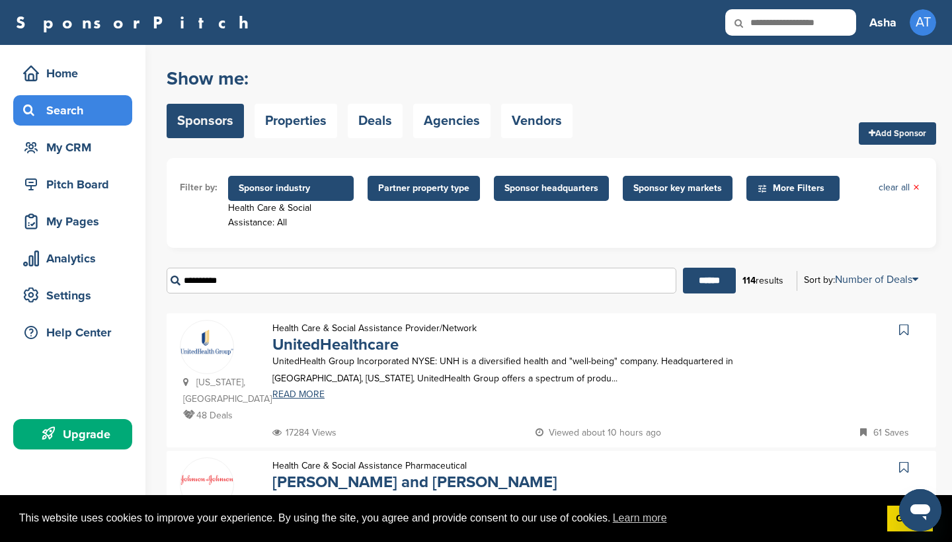
scroll to position [0, 0]
click at [538, 188] on span "Sponsor headquarters" at bounding box center [552, 188] width 94 height 15
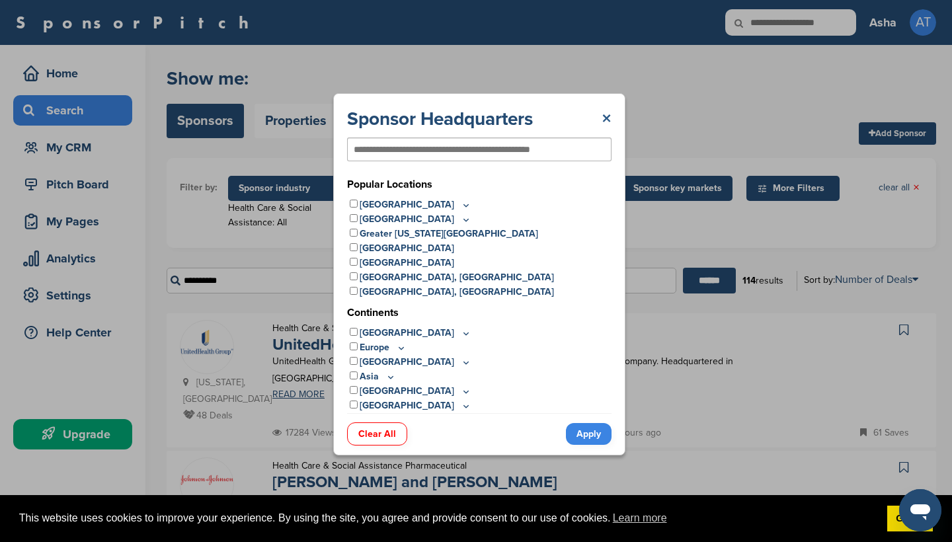
click at [604, 120] on link "×" at bounding box center [607, 119] width 10 height 24
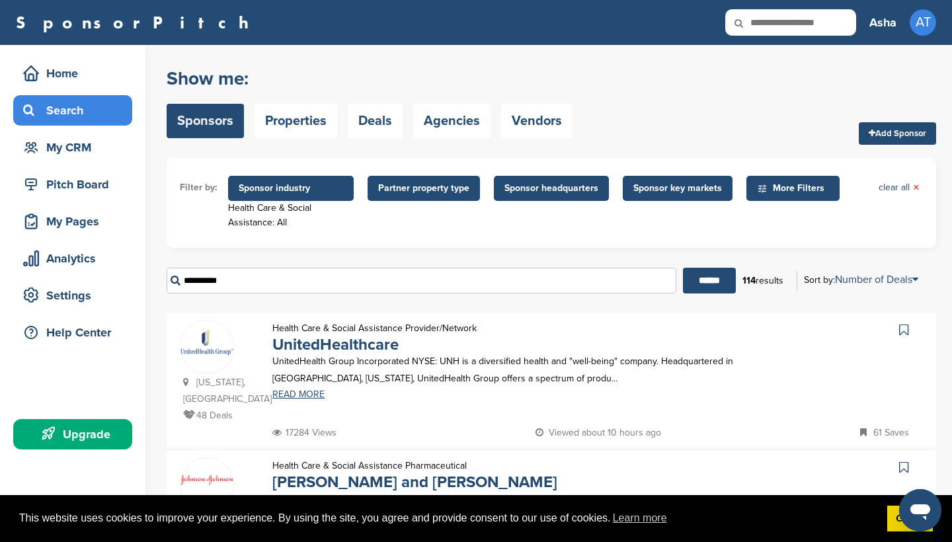
click at [427, 190] on span "Partner property type" at bounding box center [423, 188] width 91 height 15
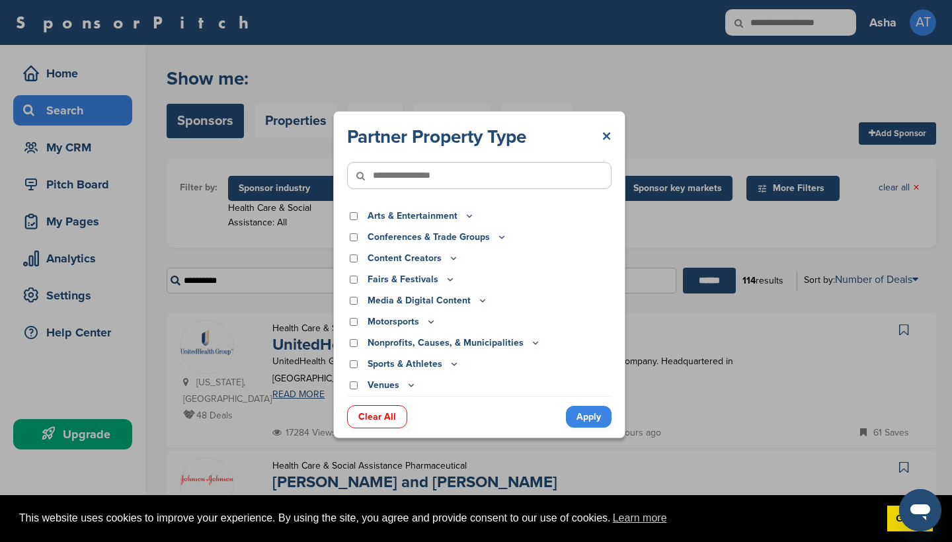
click at [608, 131] on link "×" at bounding box center [607, 137] width 10 height 24
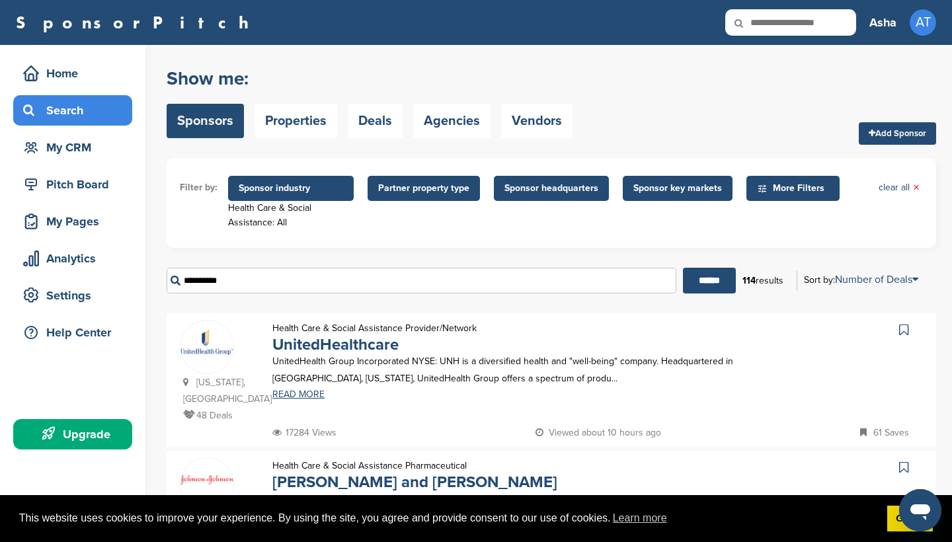
click at [662, 193] on span "Sponsor key markets" at bounding box center [677, 188] width 89 height 15
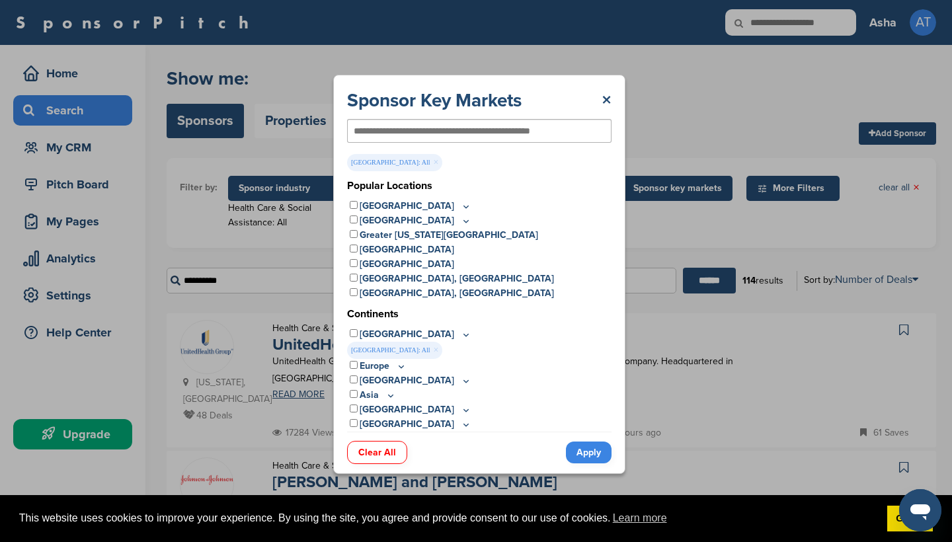
click at [583, 454] on link "Apply" at bounding box center [589, 453] width 46 height 22
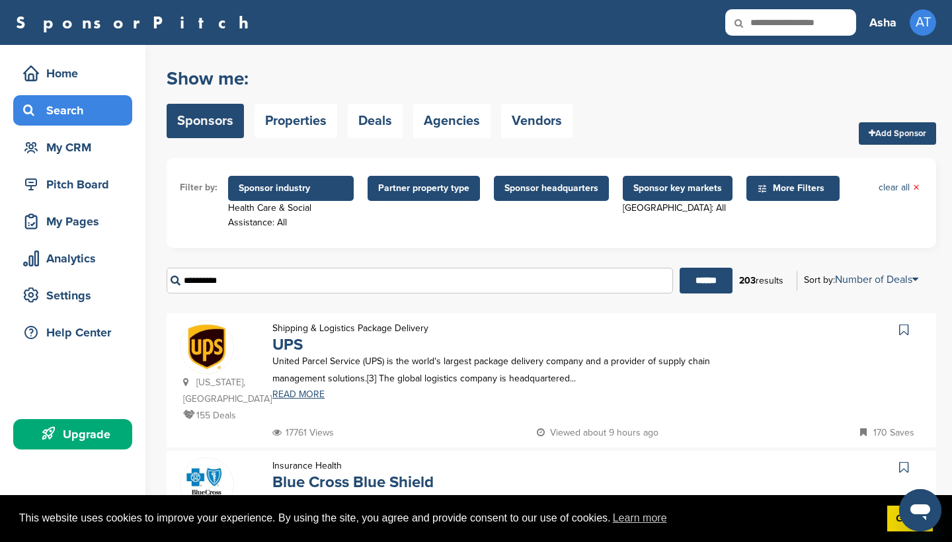
click at [529, 192] on span "Sponsor headquarters" at bounding box center [552, 188] width 94 height 15
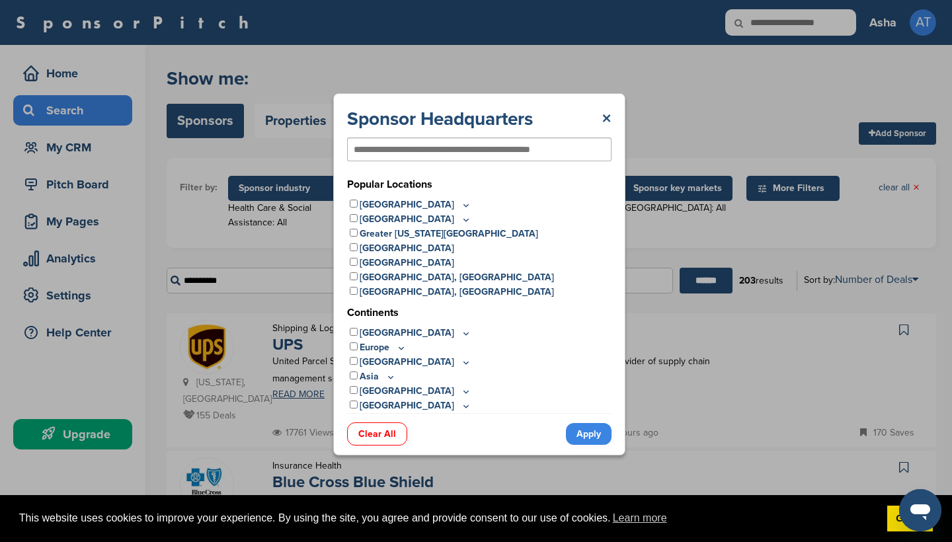
click at [485, 154] on input "text" at bounding box center [458, 149] width 208 height 12
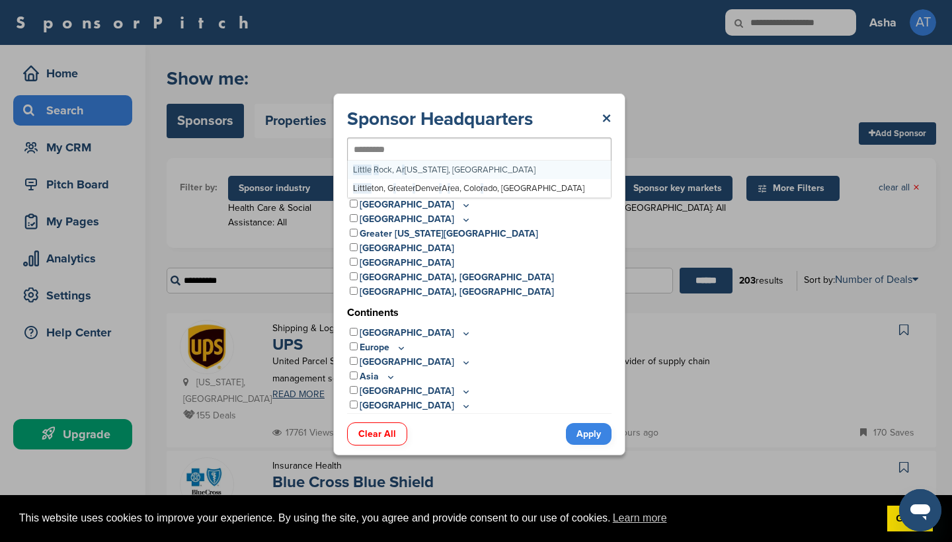
type input "**********"
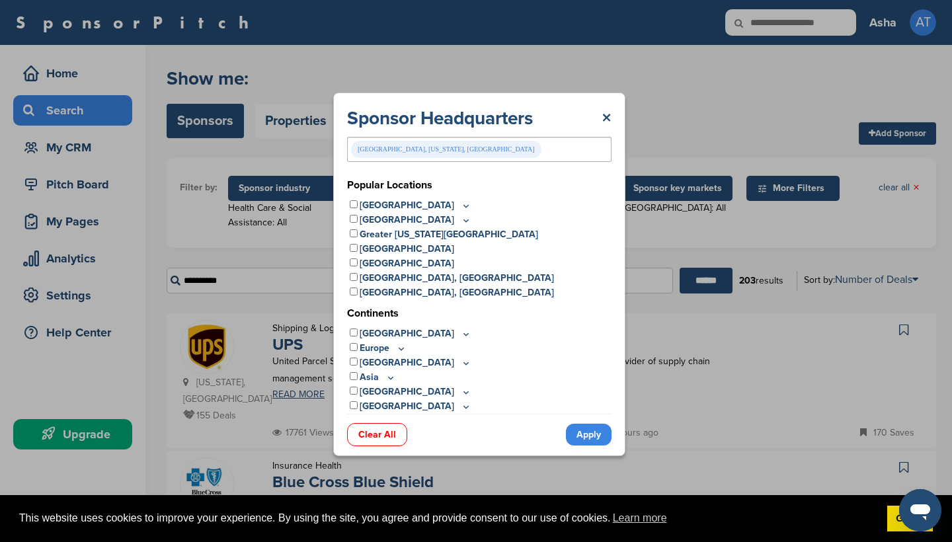
click at [579, 429] on link "Apply" at bounding box center [589, 435] width 46 height 22
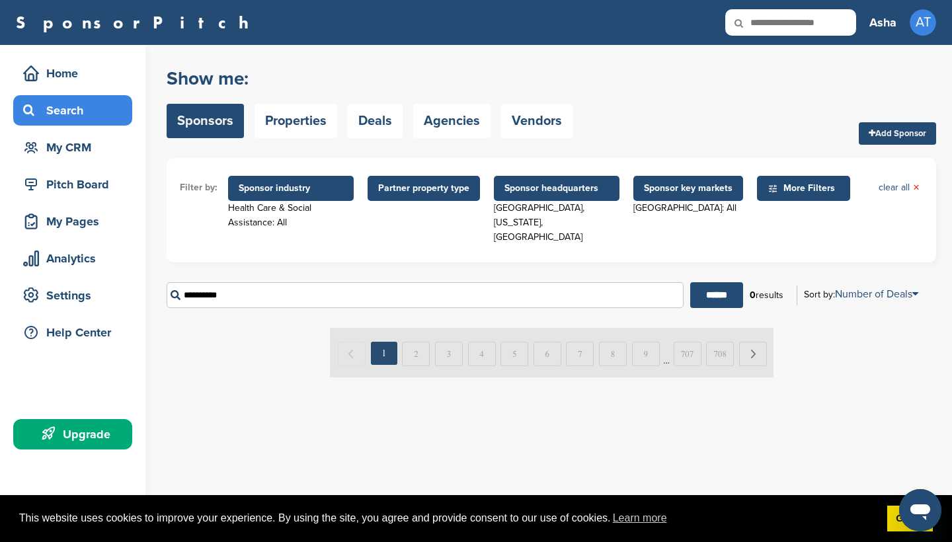
click at [661, 187] on span "Sponsor key markets" at bounding box center [688, 188] width 89 height 15
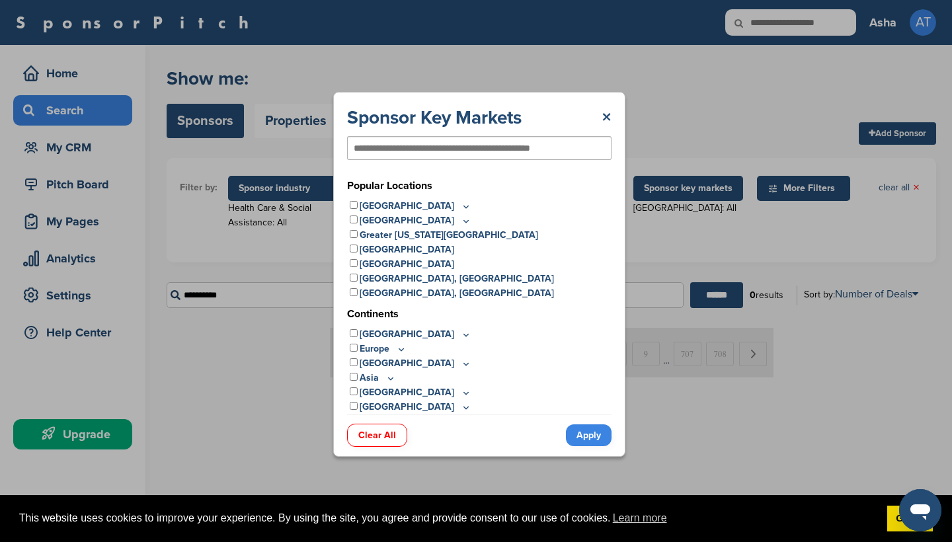
click at [581, 433] on link "Apply" at bounding box center [589, 436] width 46 height 22
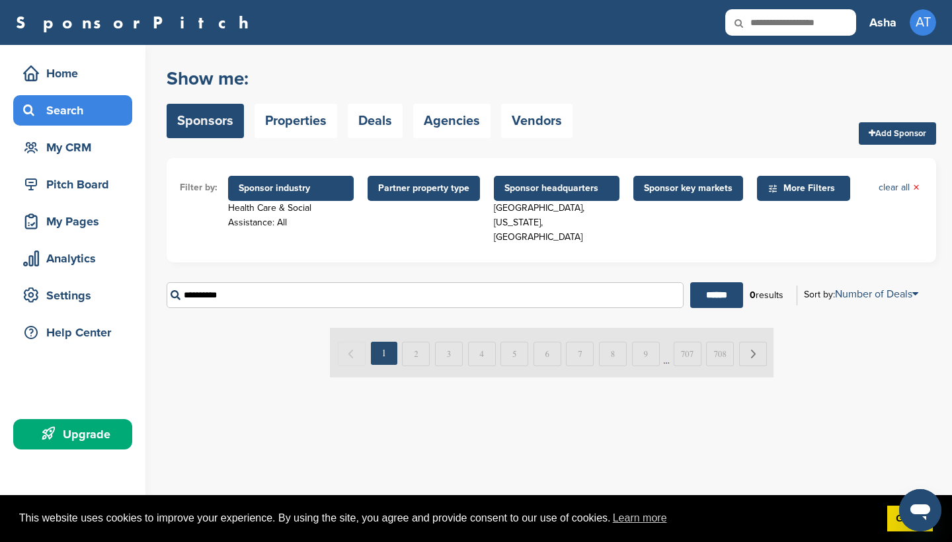
click at [553, 186] on span "Sponsor headquarters" at bounding box center [557, 188] width 104 height 15
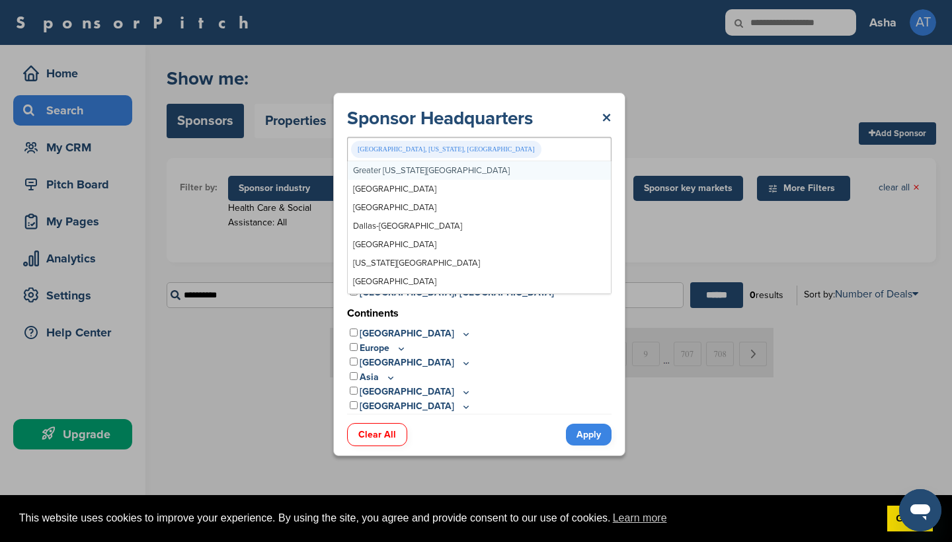
click at [480, 150] on div "Little Rock, Arkansas, USA" at bounding box center [479, 149] width 265 height 25
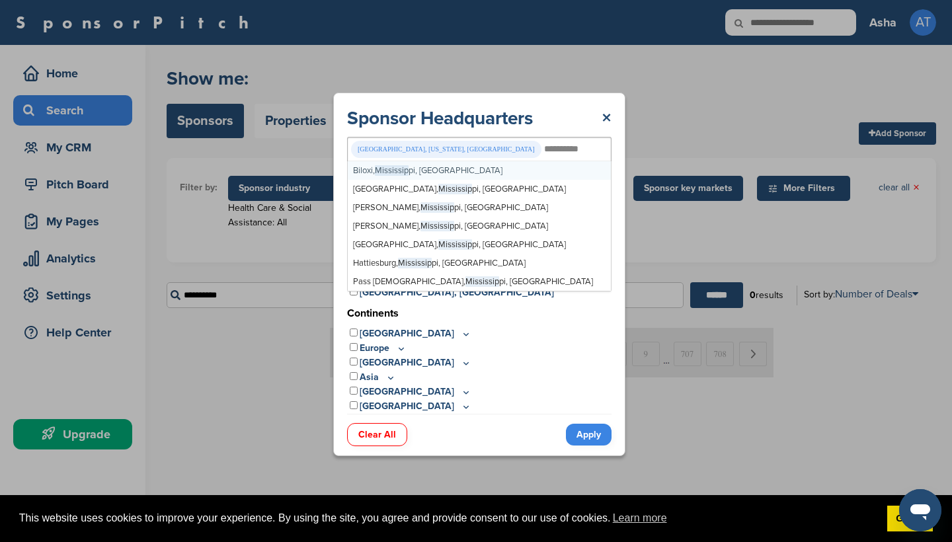
type input "**********"
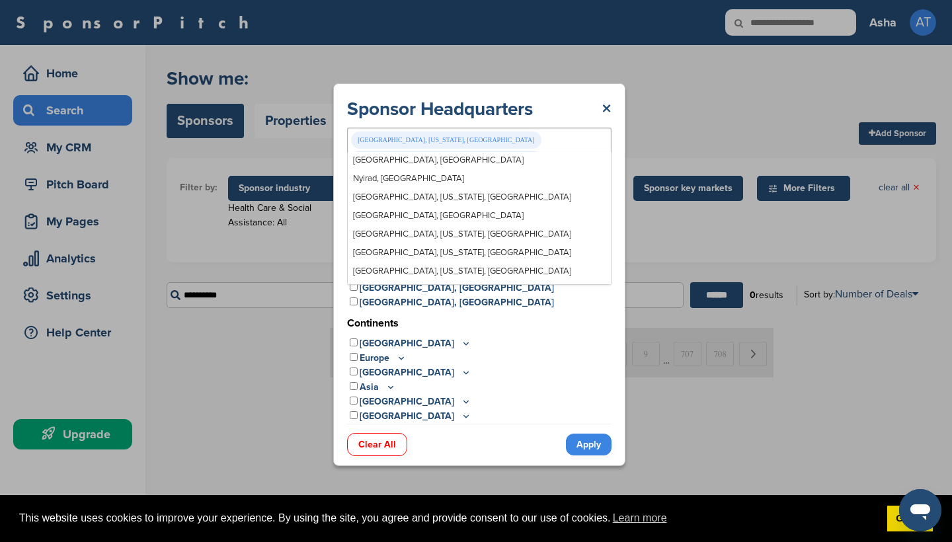
click at [591, 435] on link "Apply" at bounding box center [589, 445] width 46 height 22
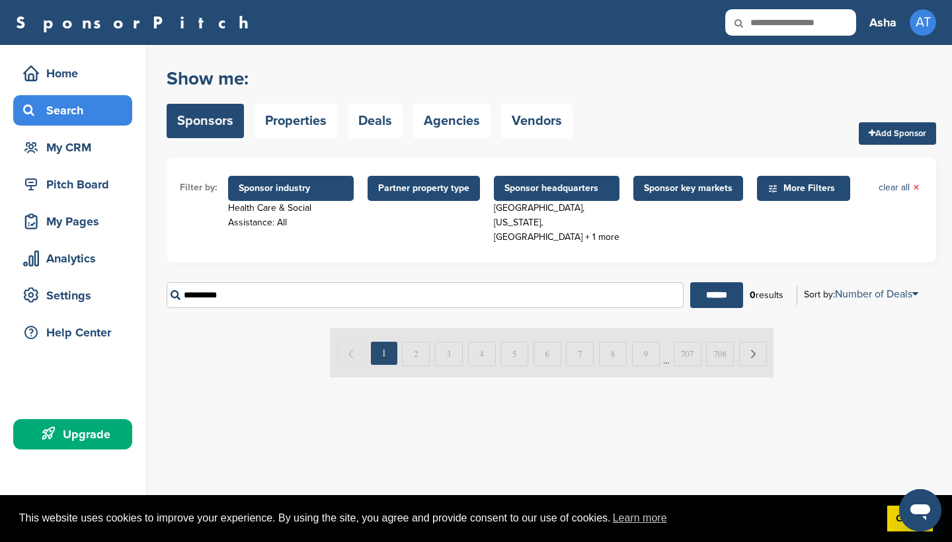
scroll to position [0, 0]
click at [64, 112] on div "Search" at bounding box center [76, 111] width 112 height 24
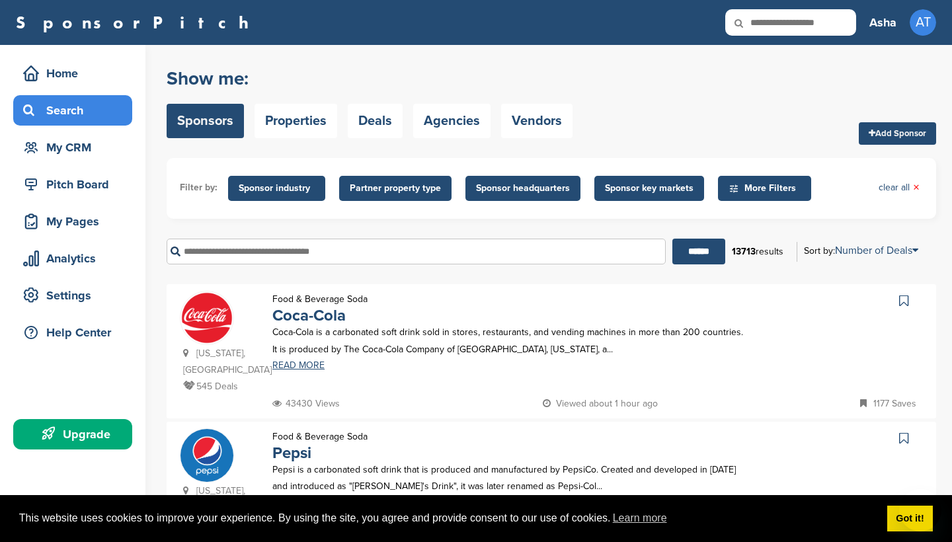
click at [522, 186] on span "Sponsor headquarters" at bounding box center [523, 188] width 94 height 15
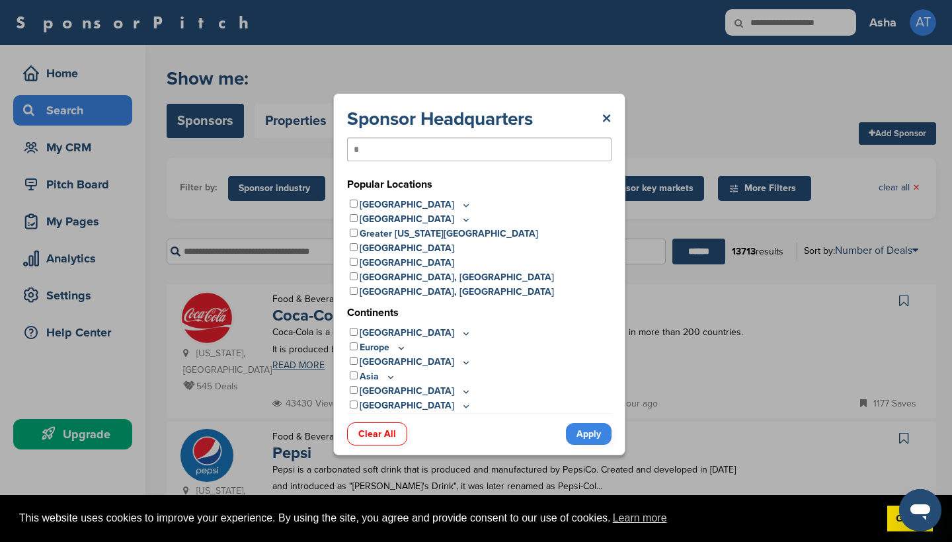
click at [517, 149] on div "*" at bounding box center [479, 150] width 265 height 24
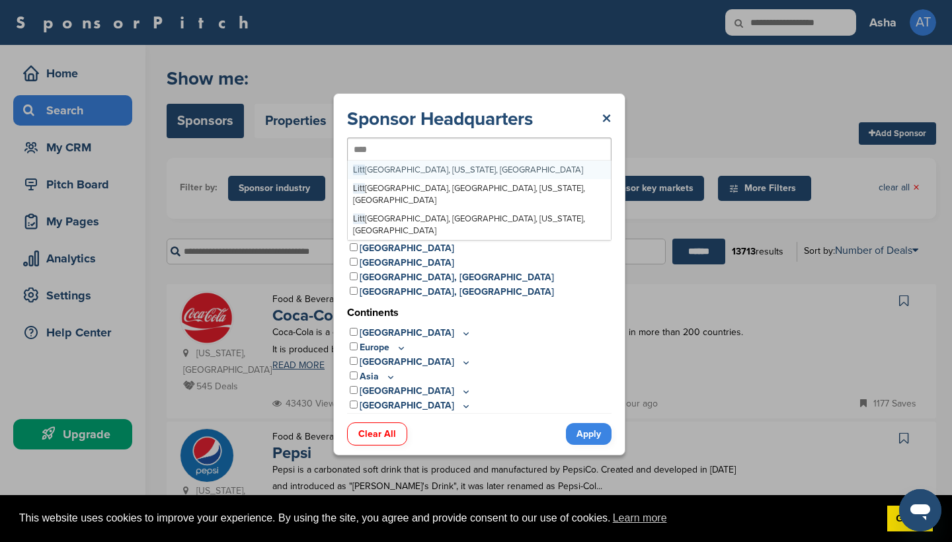
type input "*********"
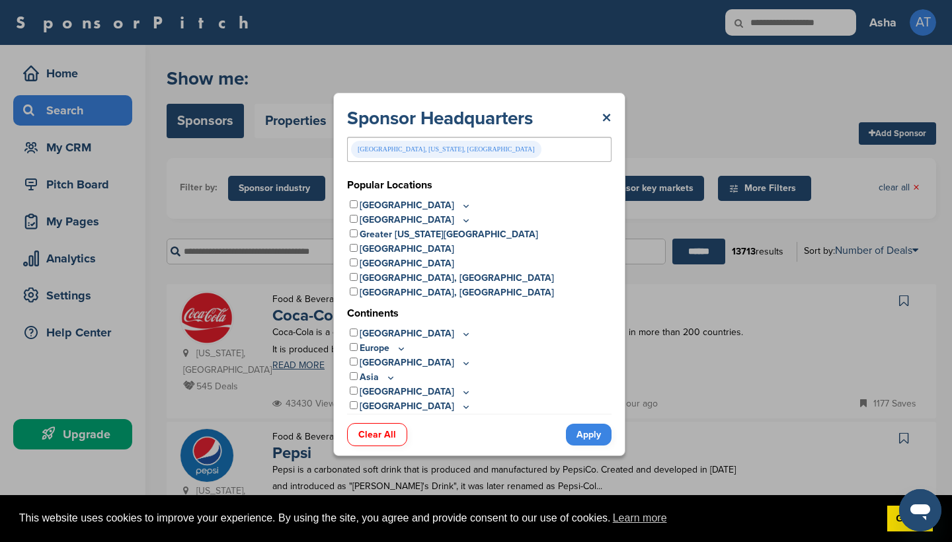
click at [595, 438] on link "Apply" at bounding box center [589, 435] width 46 height 22
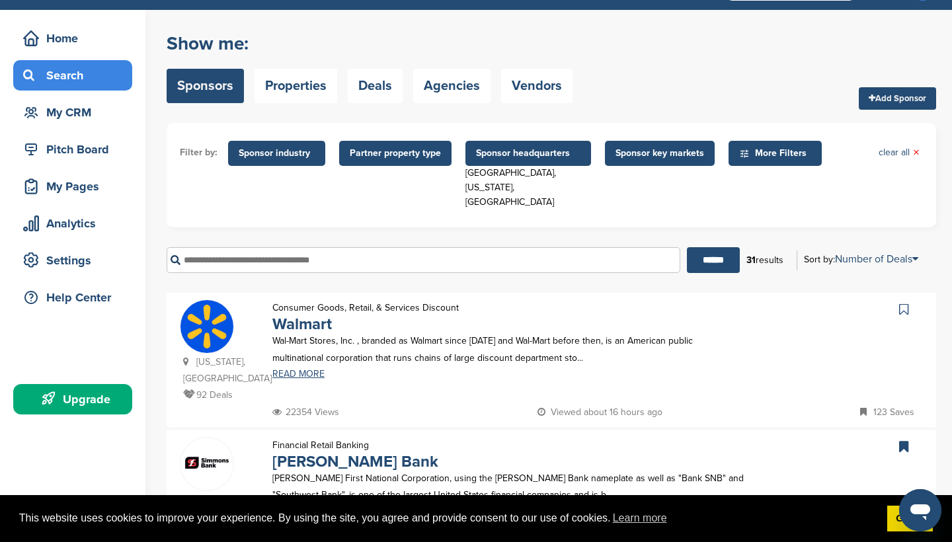
scroll to position [28, 0]
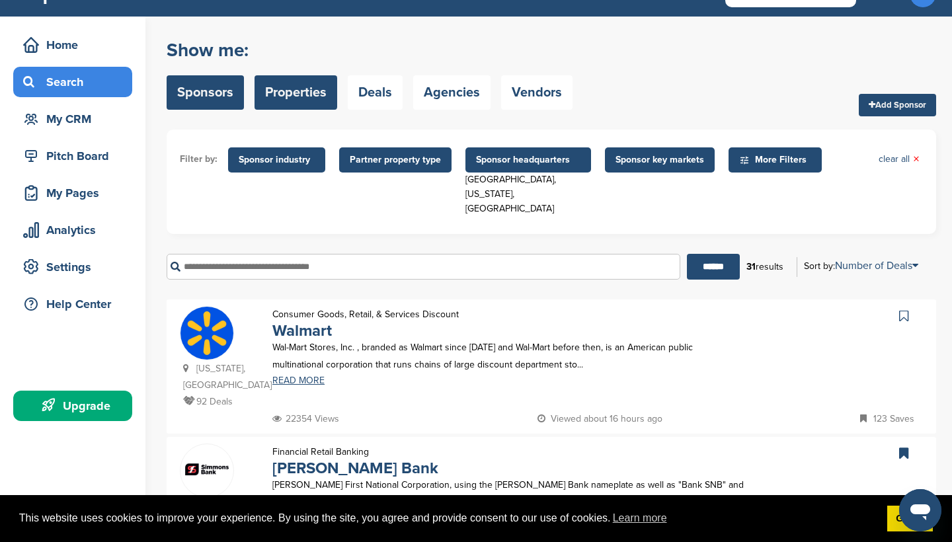
click at [321, 97] on link "Properties" at bounding box center [296, 92] width 83 height 34
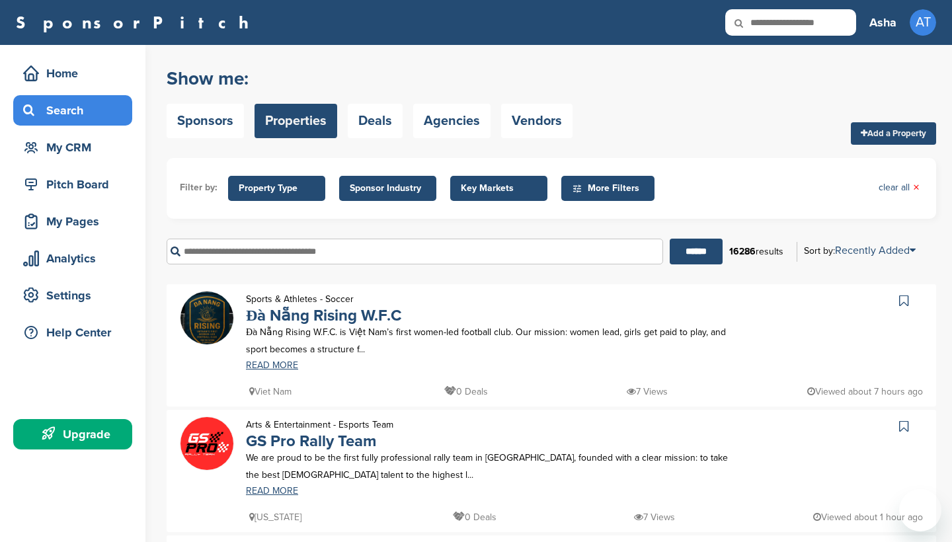
click at [459, 61] on div "Show me: Sponsors Properties Deals Agencies Vendors" at bounding box center [370, 103] width 406 height 84
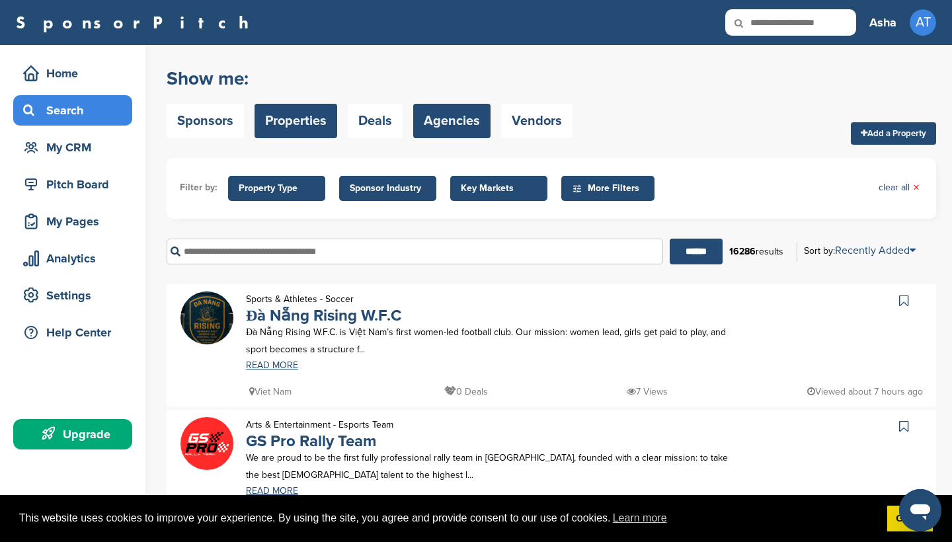
click at [450, 125] on link "Agencies" at bounding box center [451, 121] width 77 height 34
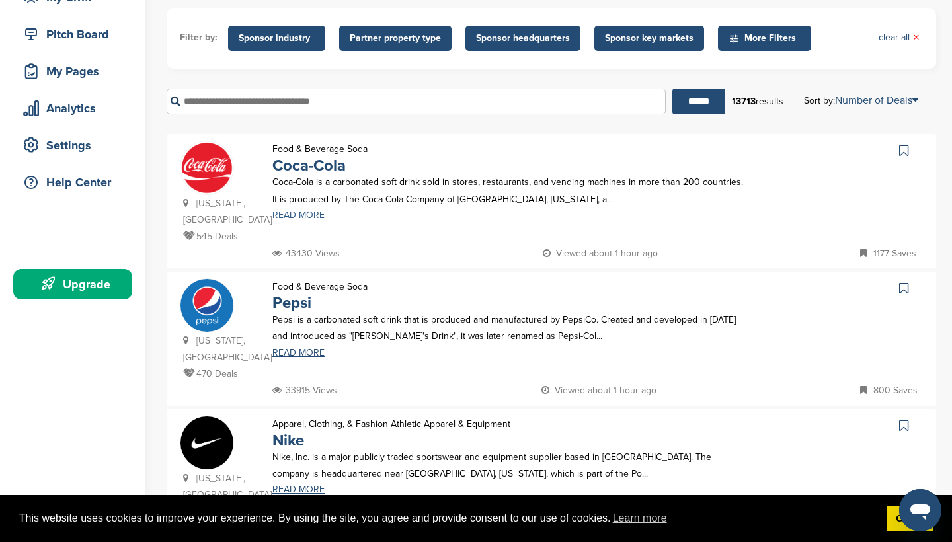
scroll to position [121, 0]
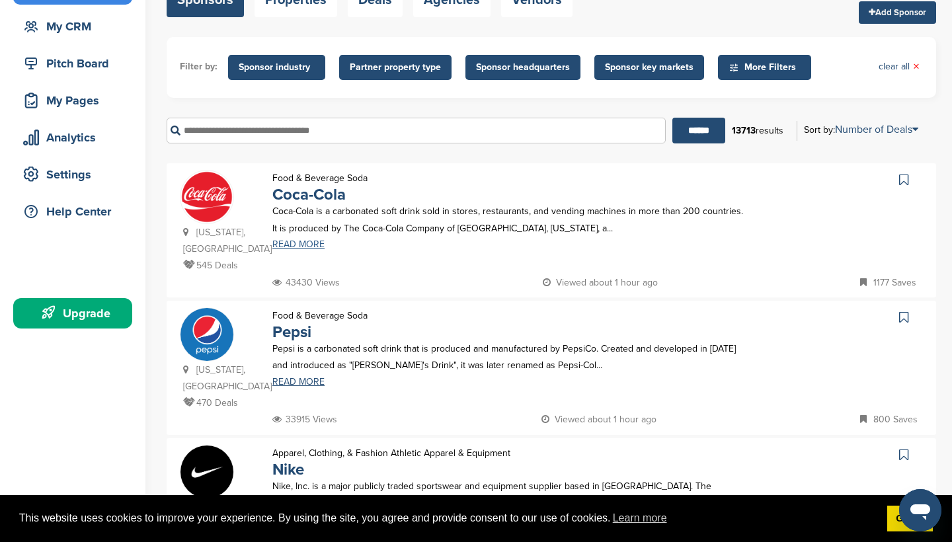
click at [303, 243] on link "READ MORE" at bounding box center [507, 244] width 471 height 9
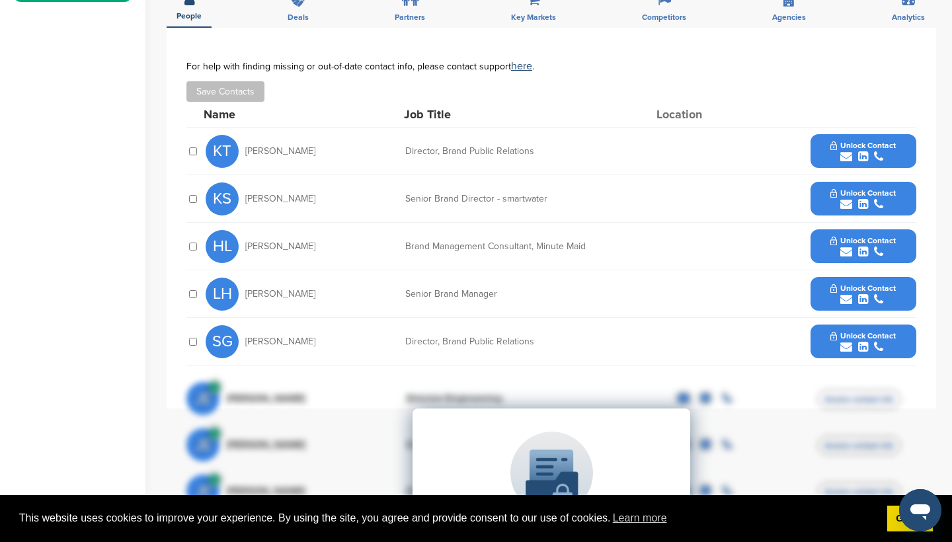
scroll to position [454, 0]
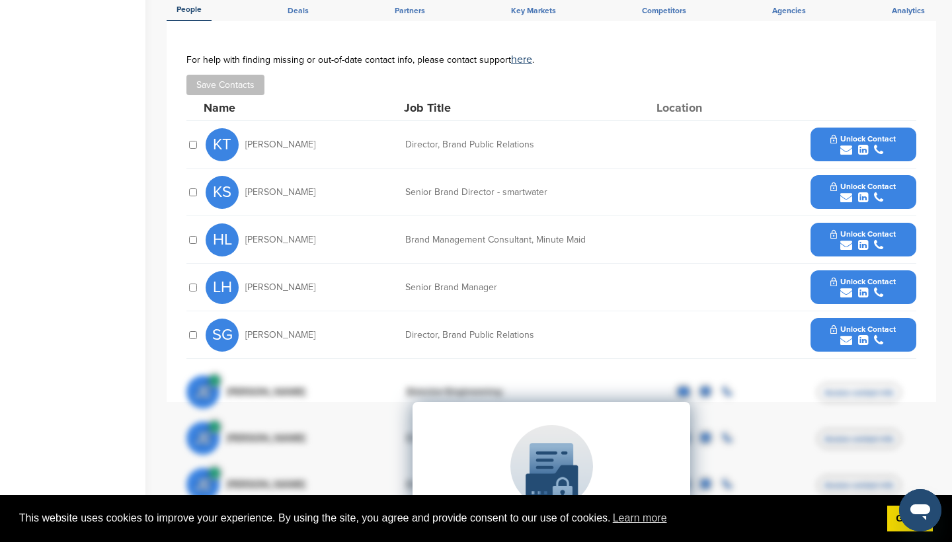
click at [846, 146] on icon "submit" at bounding box center [846, 150] width 12 height 12
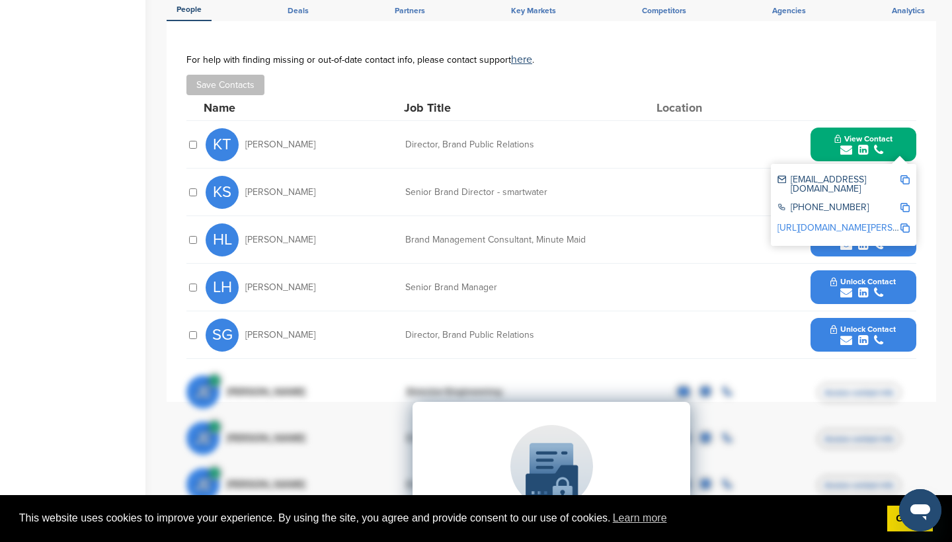
click at [906, 176] on img at bounding box center [905, 179] width 9 height 9
click at [906, 203] on img at bounding box center [905, 207] width 9 height 9
drag, startPoint x: 406, startPoint y: 141, endPoint x: 550, endPoint y: 145, distance: 143.5
click at [550, 145] on div "Director, Brand Public Relations" at bounding box center [504, 144] width 198 height 9
copy div "Director, Brand Public Relations"
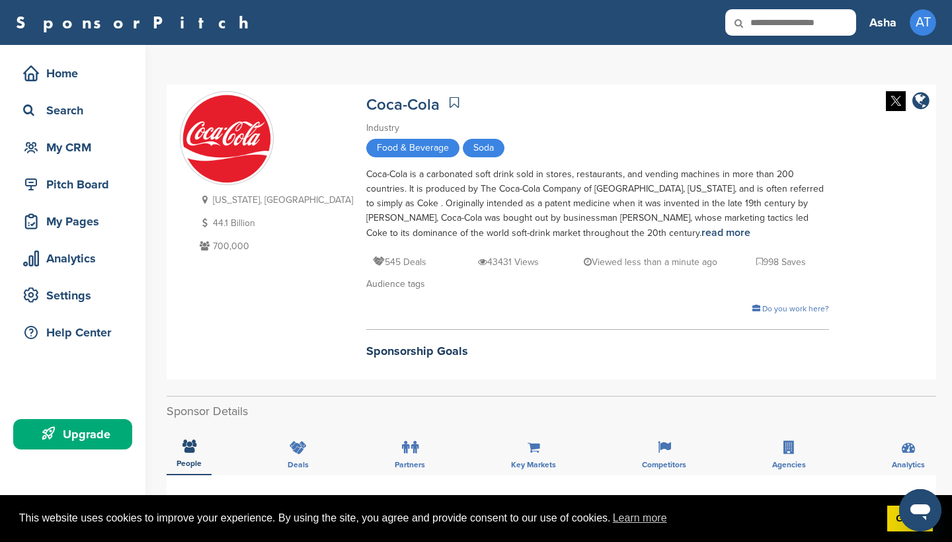
scroll to position [0, 0]
click at [72, 188] on div "Pitch Board" at bounding box center [76, 185] width 112 height 24
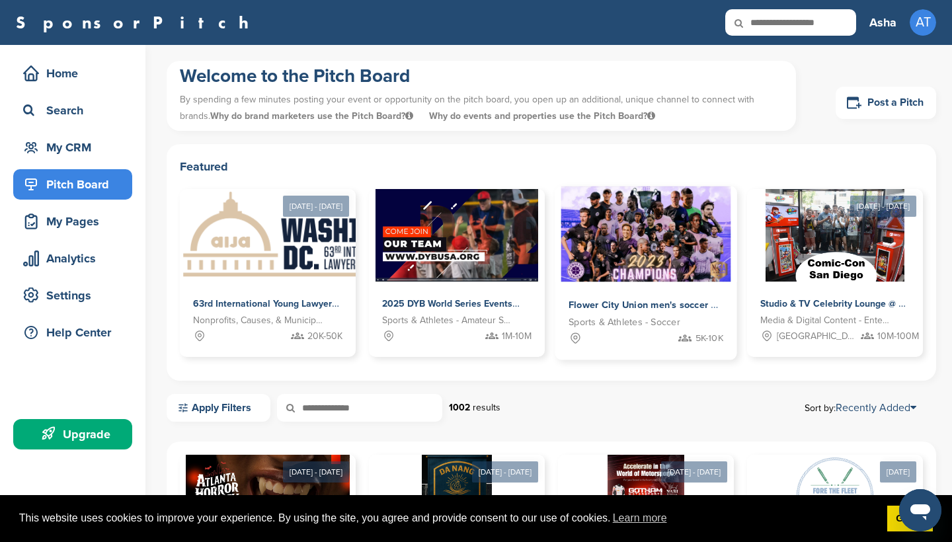
click at [621, 230] on img at bounding box center [646, 234] width 170 height 96
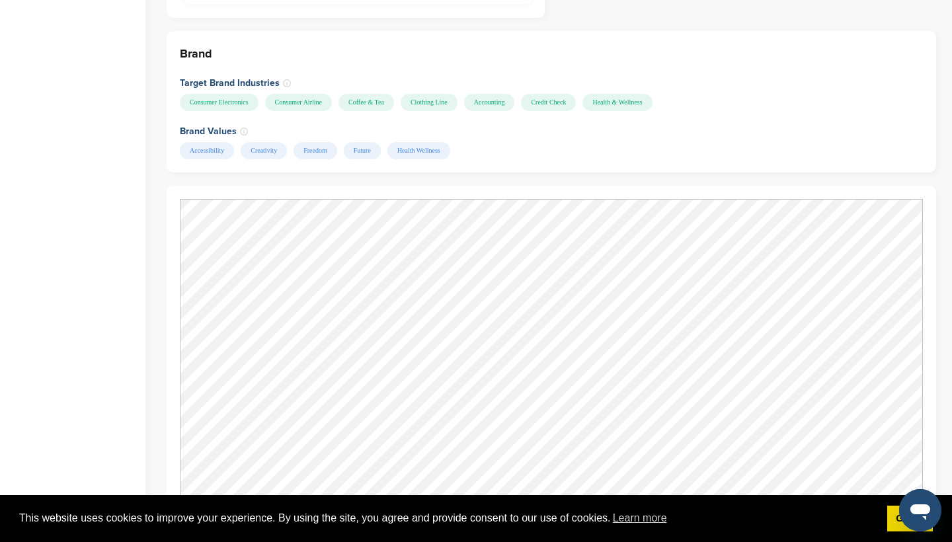
scroll to position [1385, 0]
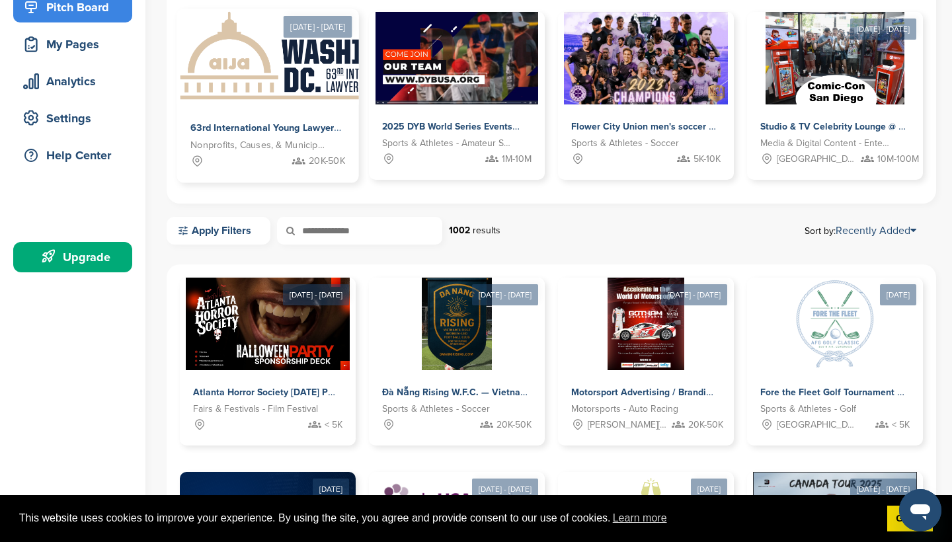
scroll to position [180, 0]
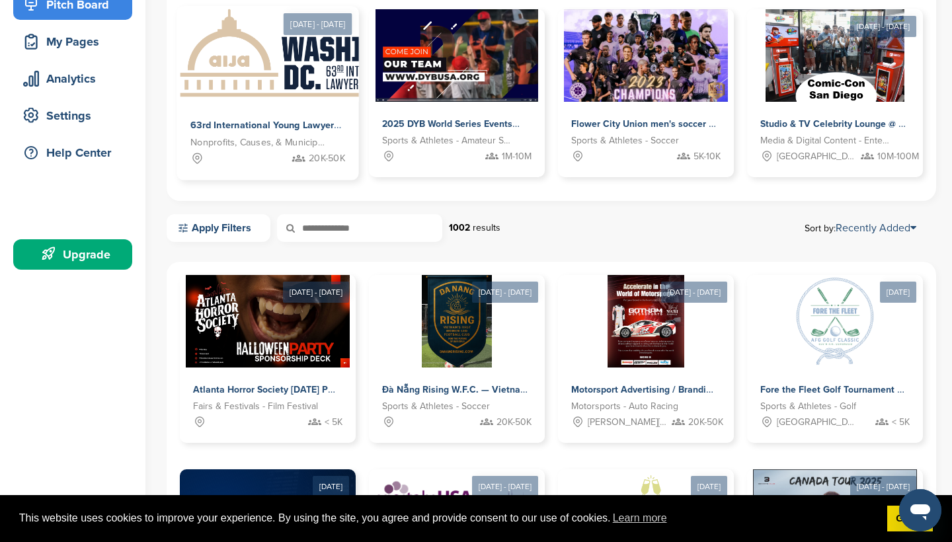
click at [280, 66] on img at bounding box center [313, 55] width 272 height 96
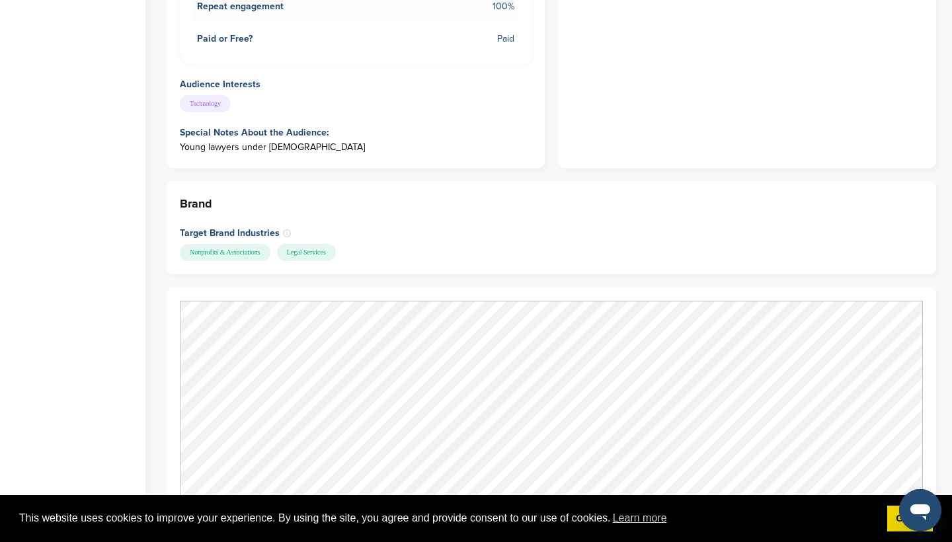
scroll to position [1259, 0]
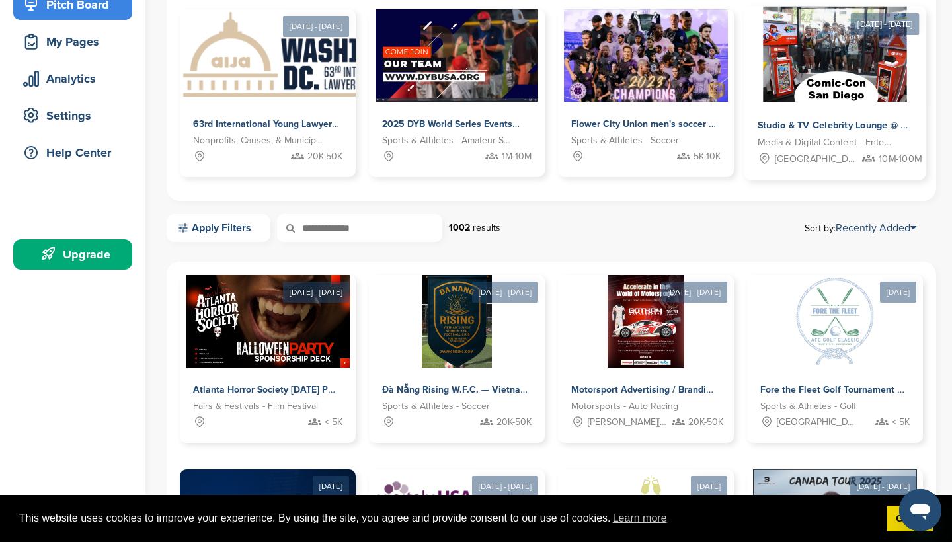
click at [837, 113] on div "Studio & TV Celebrity Lounge @ Comic-Con [GEOGRAPHIC_DATA]. Over 300 of [DATE] …" at bounding box center [835, 141] width 182 height 78
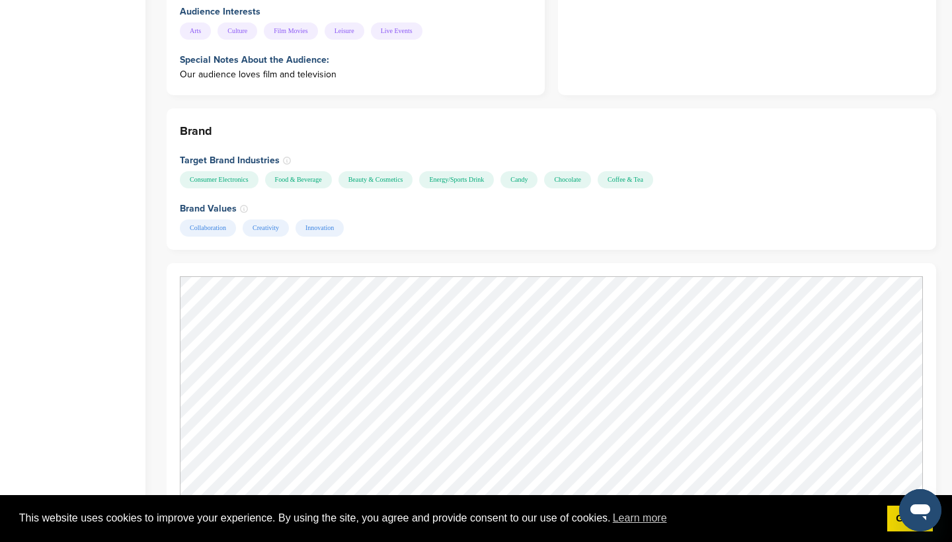
scroll to position [1491, 0]
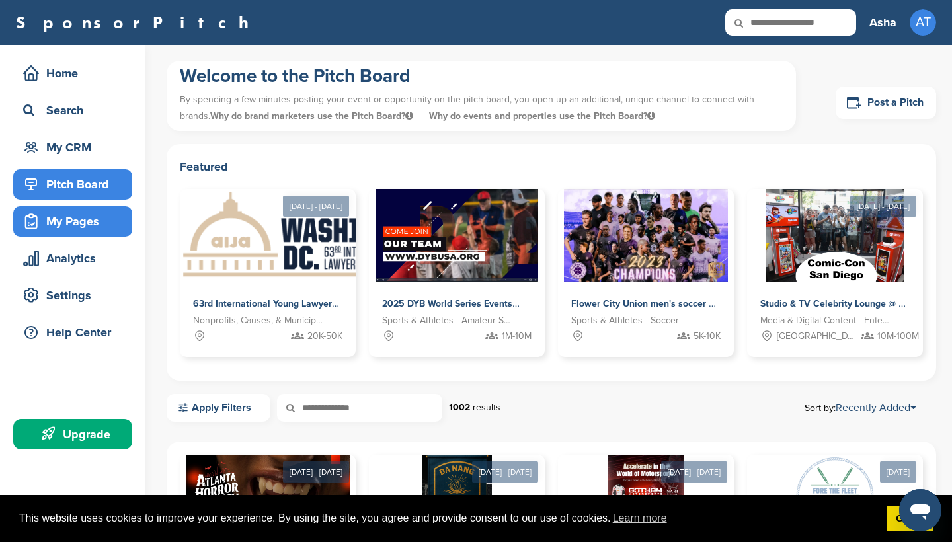
click at [64, 224] on div "My Pages" at bounding box center [76, 222] width 112 height 24
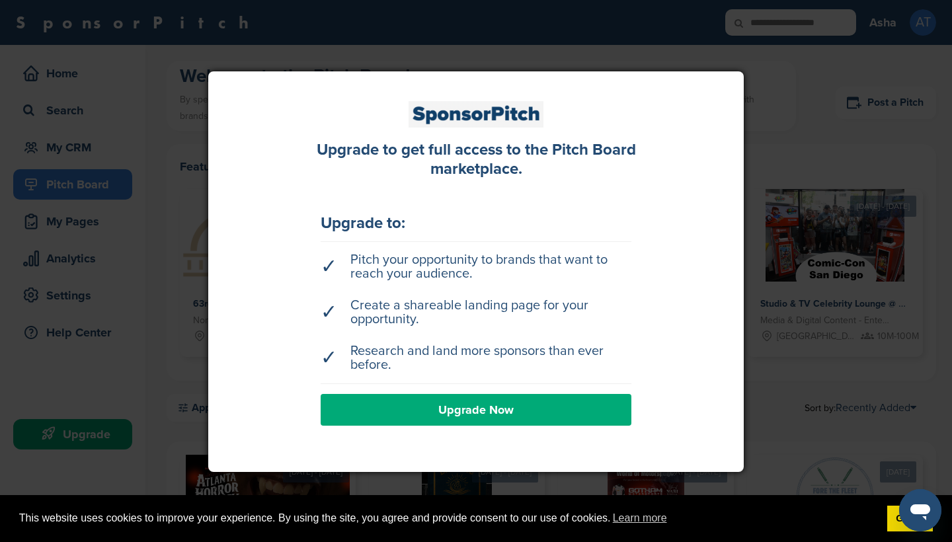
click at [374, 471] on div at bounding box center [476, 271] width 952 height 542
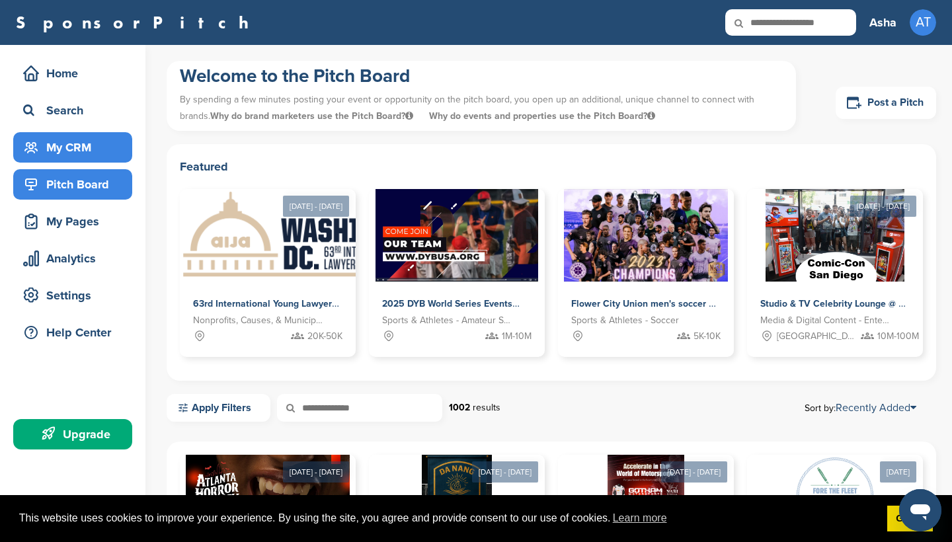
click at [43, 153] on div "My CRM" at bounding box center [76, 148] width 112 height 24
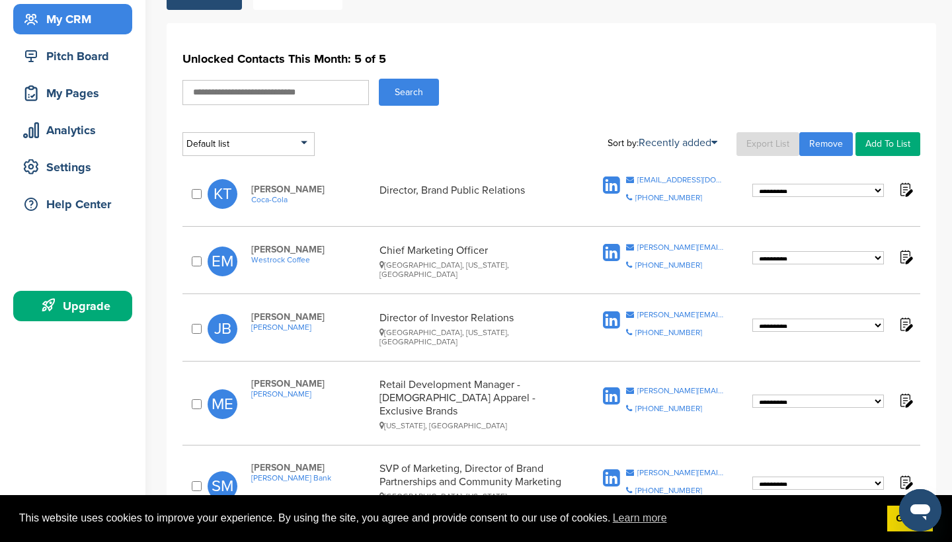
scroll to position [128, 0]
click at [908, 191] on img at bounding box center [905, 189] width 17 height 17
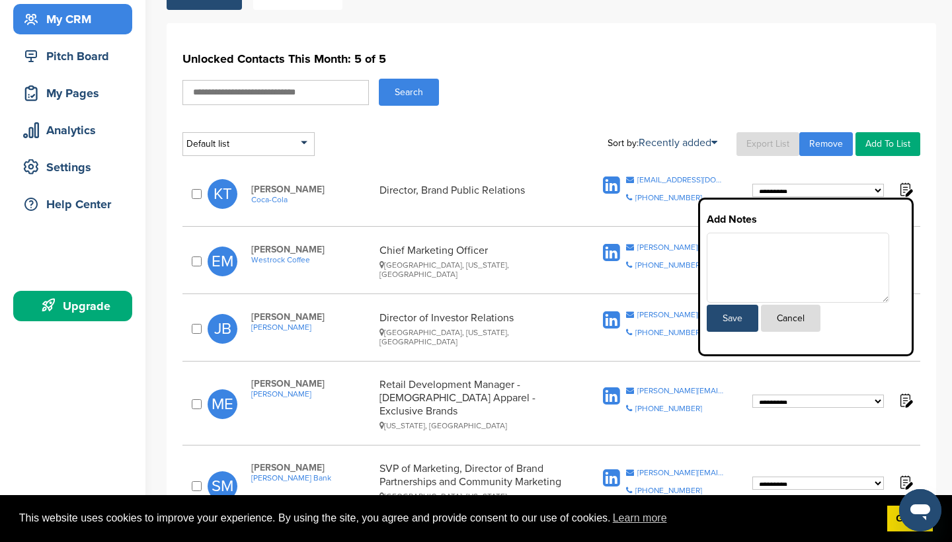
click at [908, 191] on img at bounding box center [905, 189] width 17 height 17
click at [807, 317] on button "Cancel" at bounding box center [791, 318] width 60 height 27
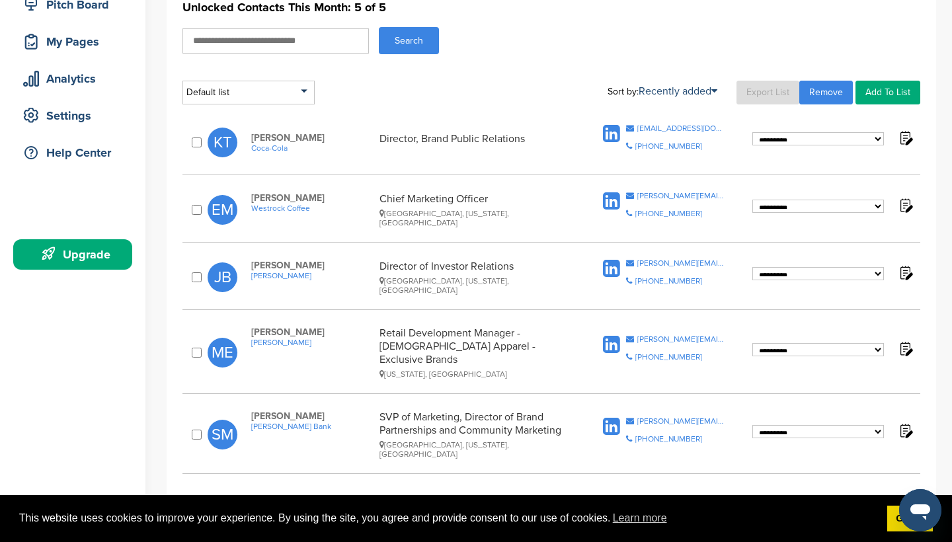
scroll to position [178, 0]
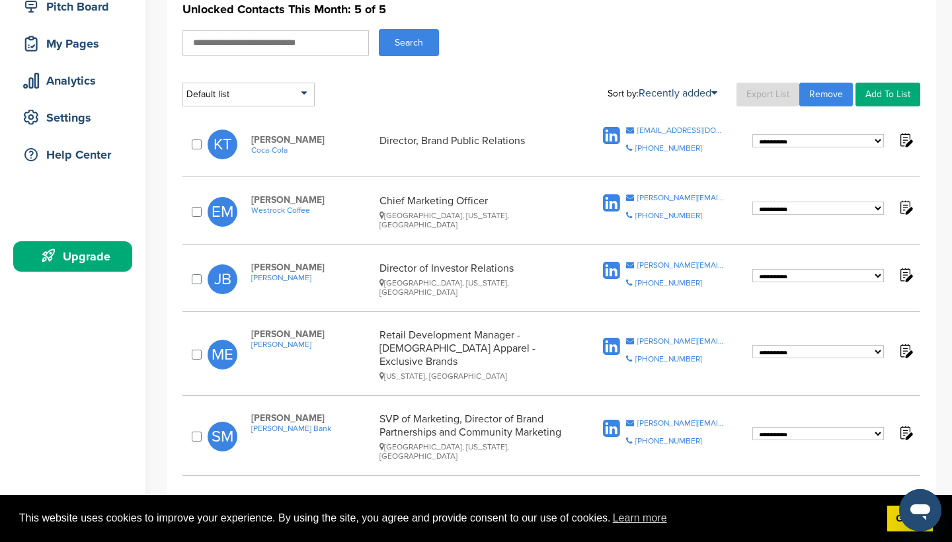
click at [612, 138] on icon at bounding box center [611, 136] width 17 height 20
click at [292, 215] on span "Westrock Coffee" at bounding box center [312, 210] width 122 height 9
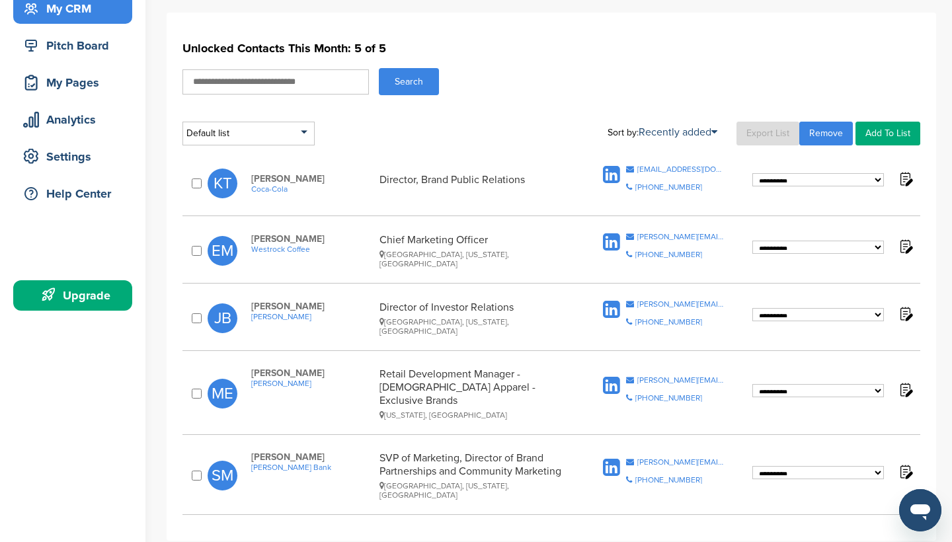
scroll to position [139, 0]
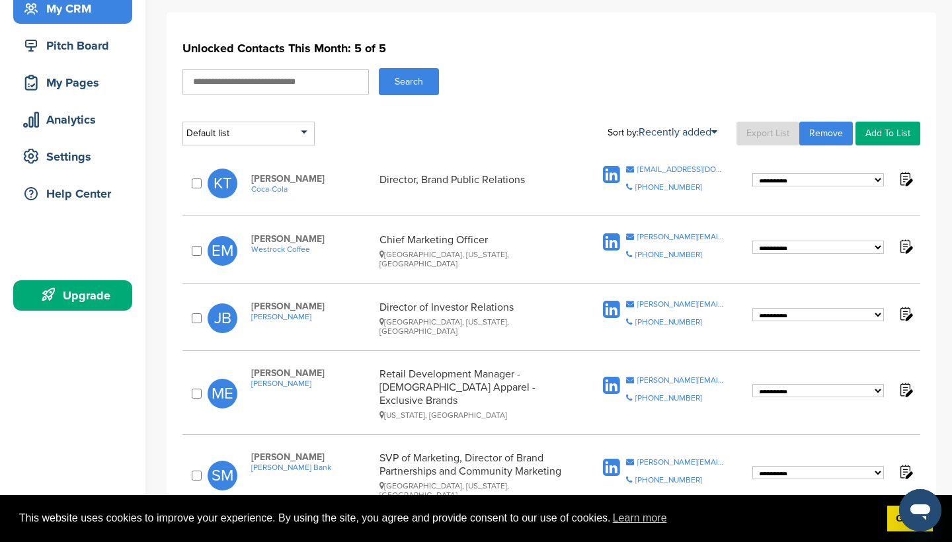
click at [608, 243] on icon at bounding box center [611, 243] width 17 height 20
